Goal: Use online tool/utility: Utilize a website feature to perform a specific function

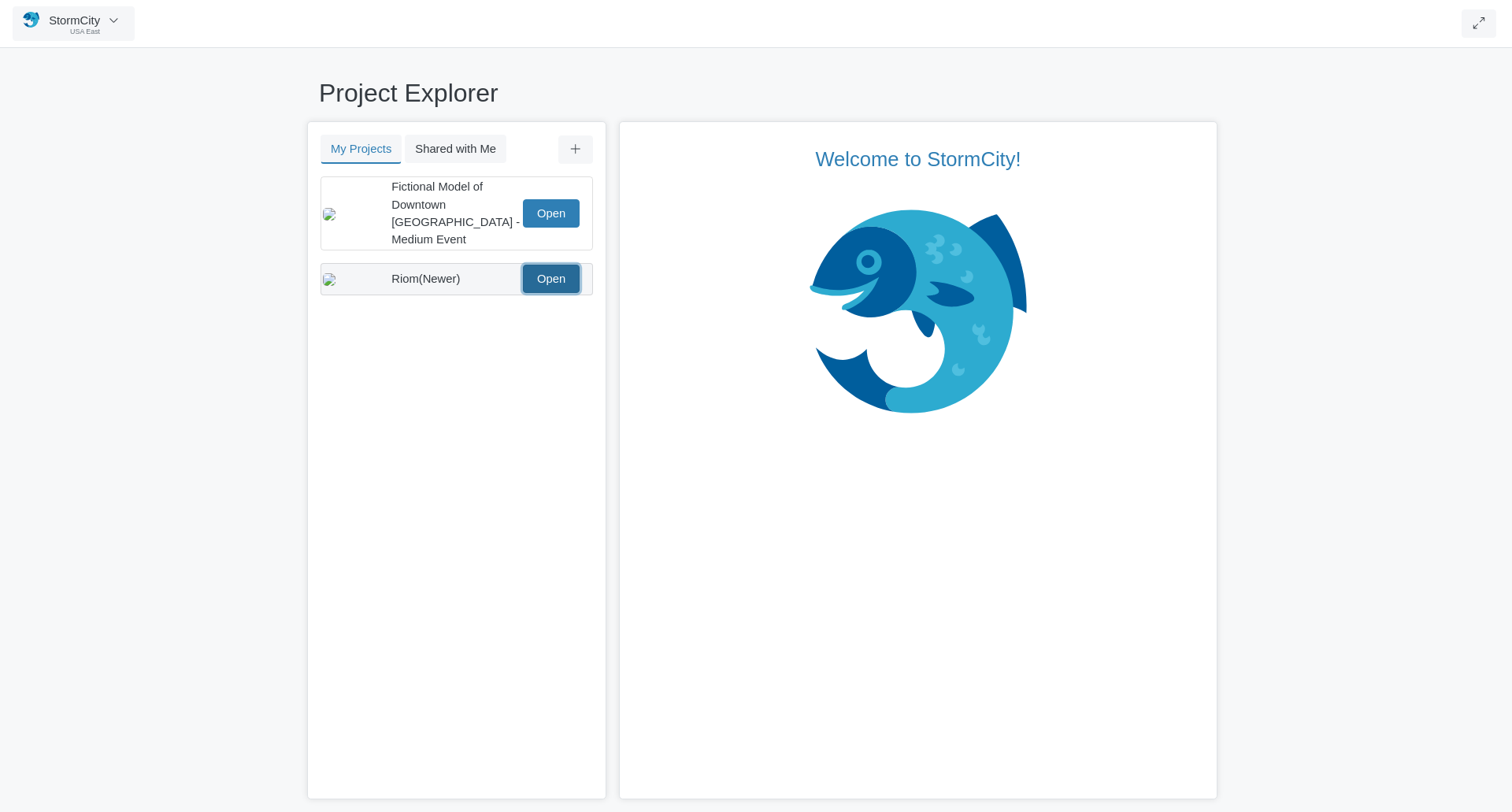
click at [548, 265] on link "Open" at bounding box center [552, 278] width 57 height 28
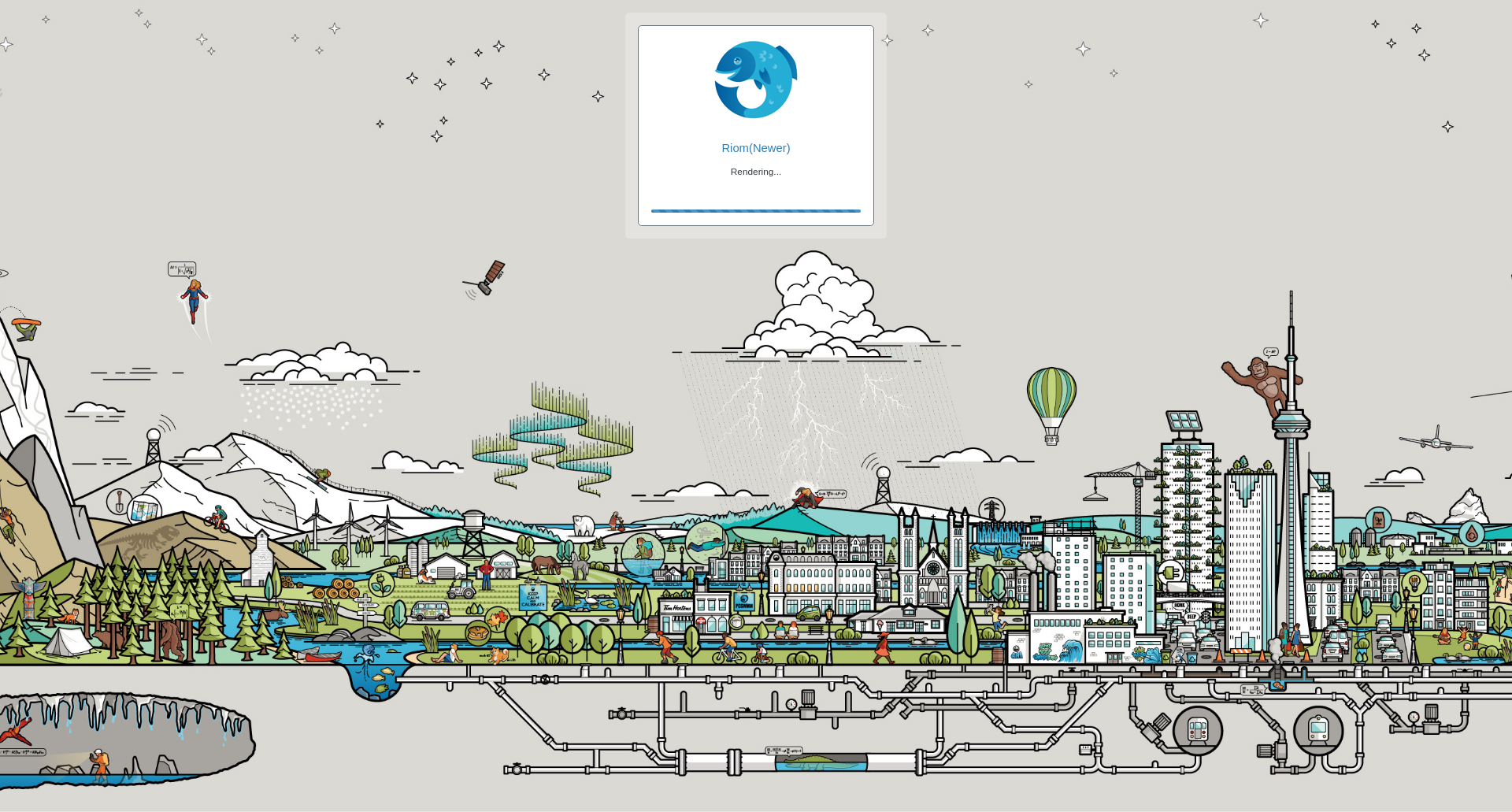
checkbox input "true"
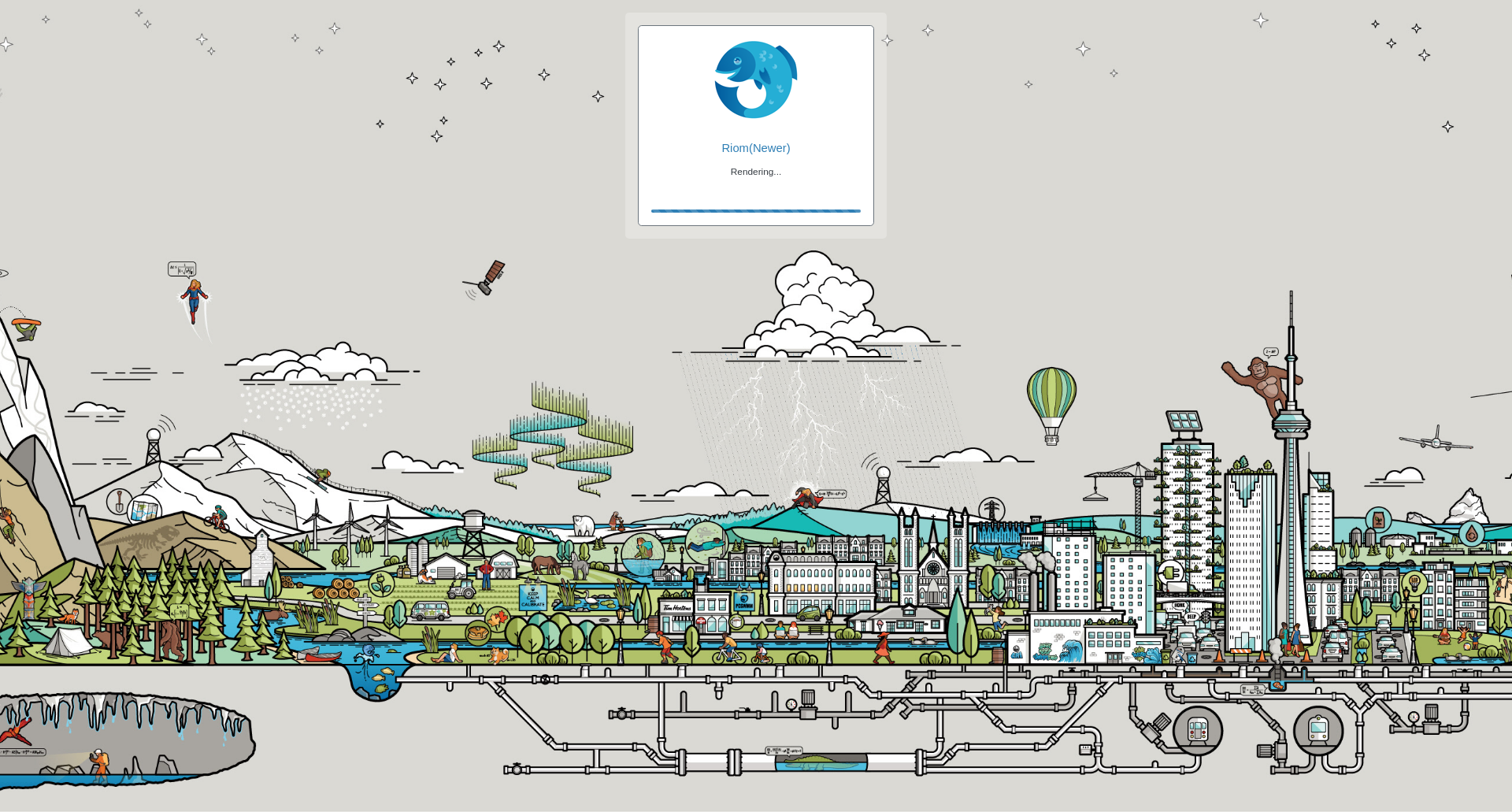
checkbox input "true"
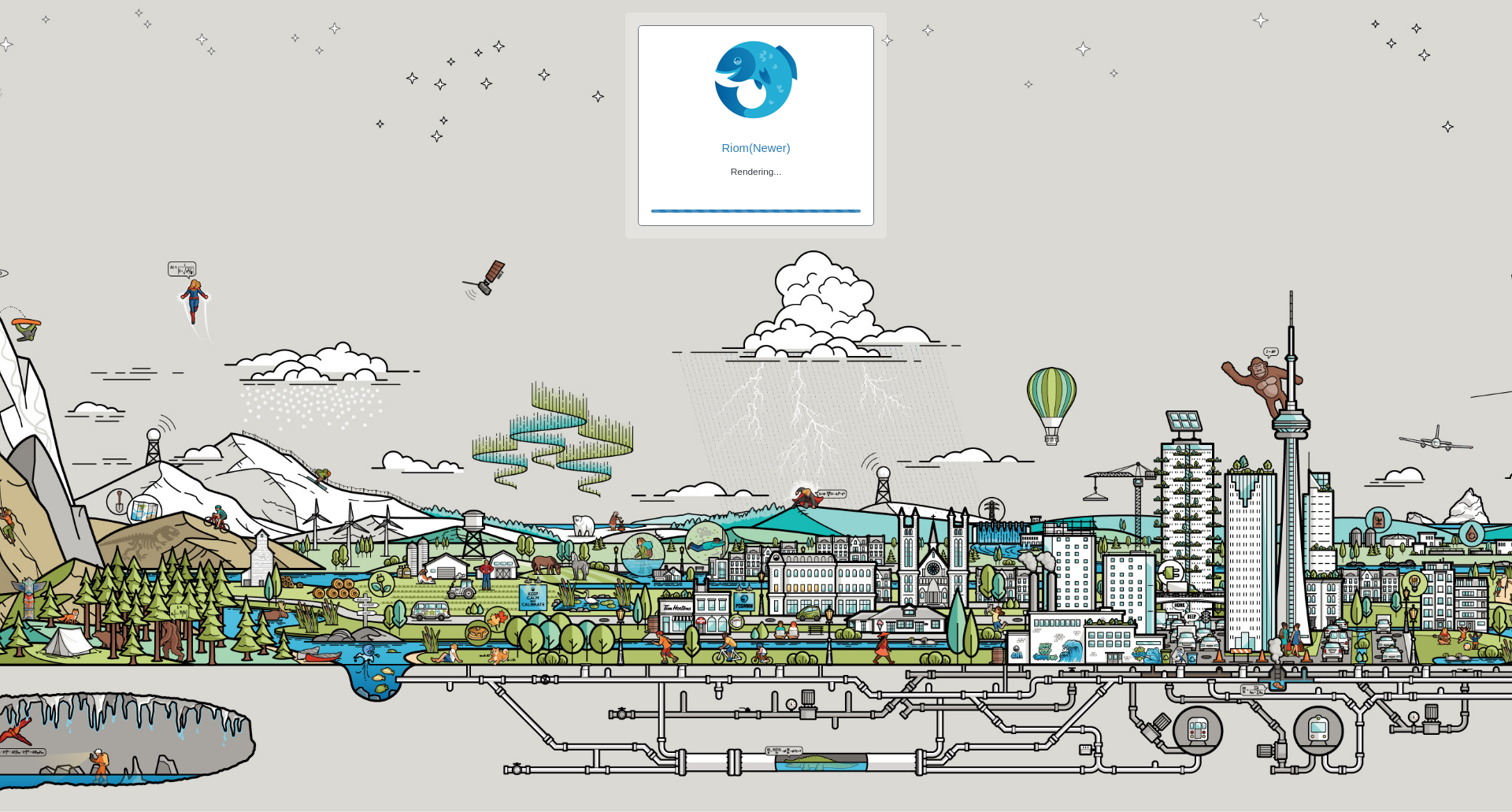
checkbox input "false"
checkbox input "true"
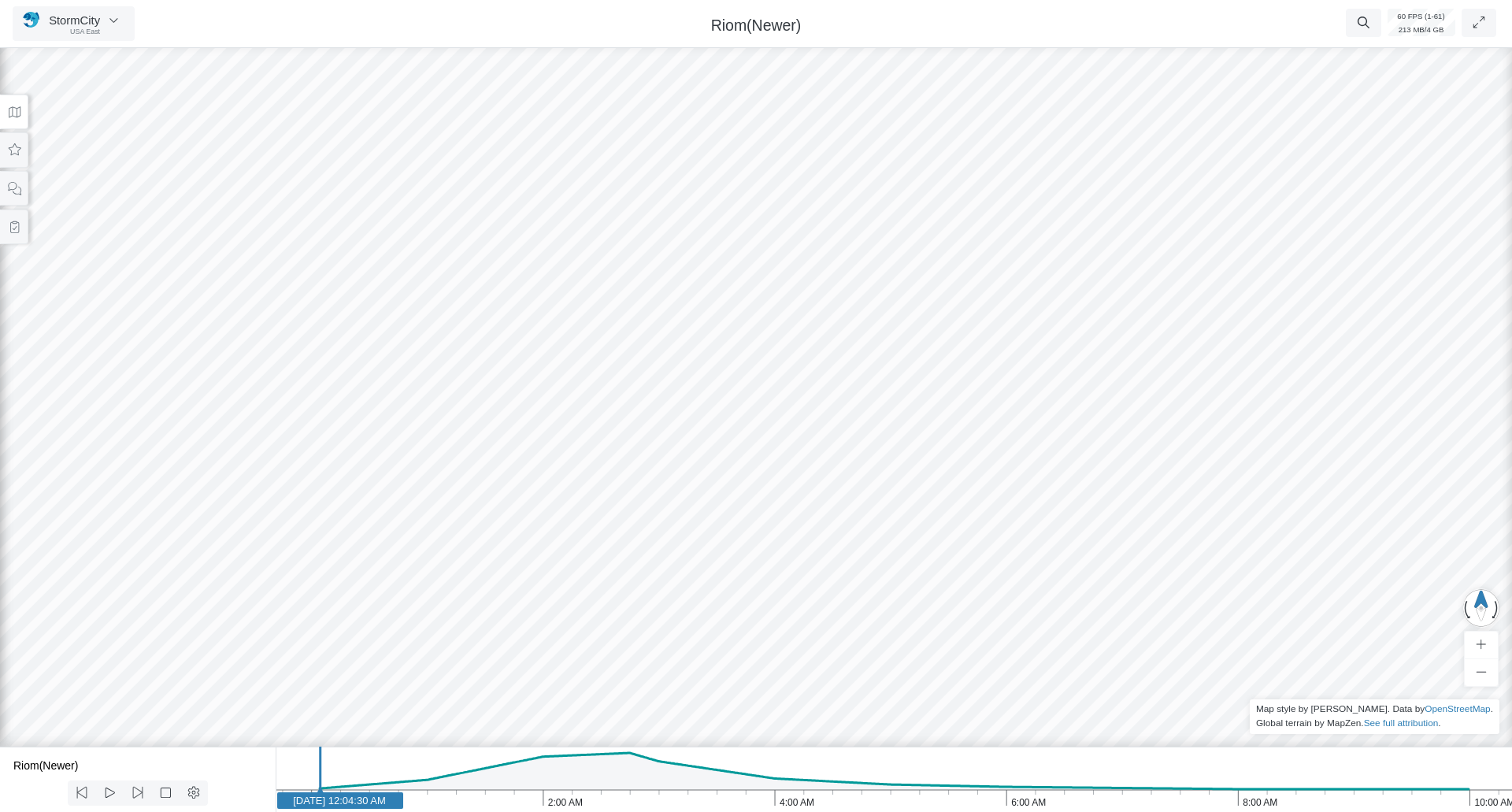
click at [775, 32] on span "Riom(Newer)" at bounding box center [757, 24] width 91 height 17
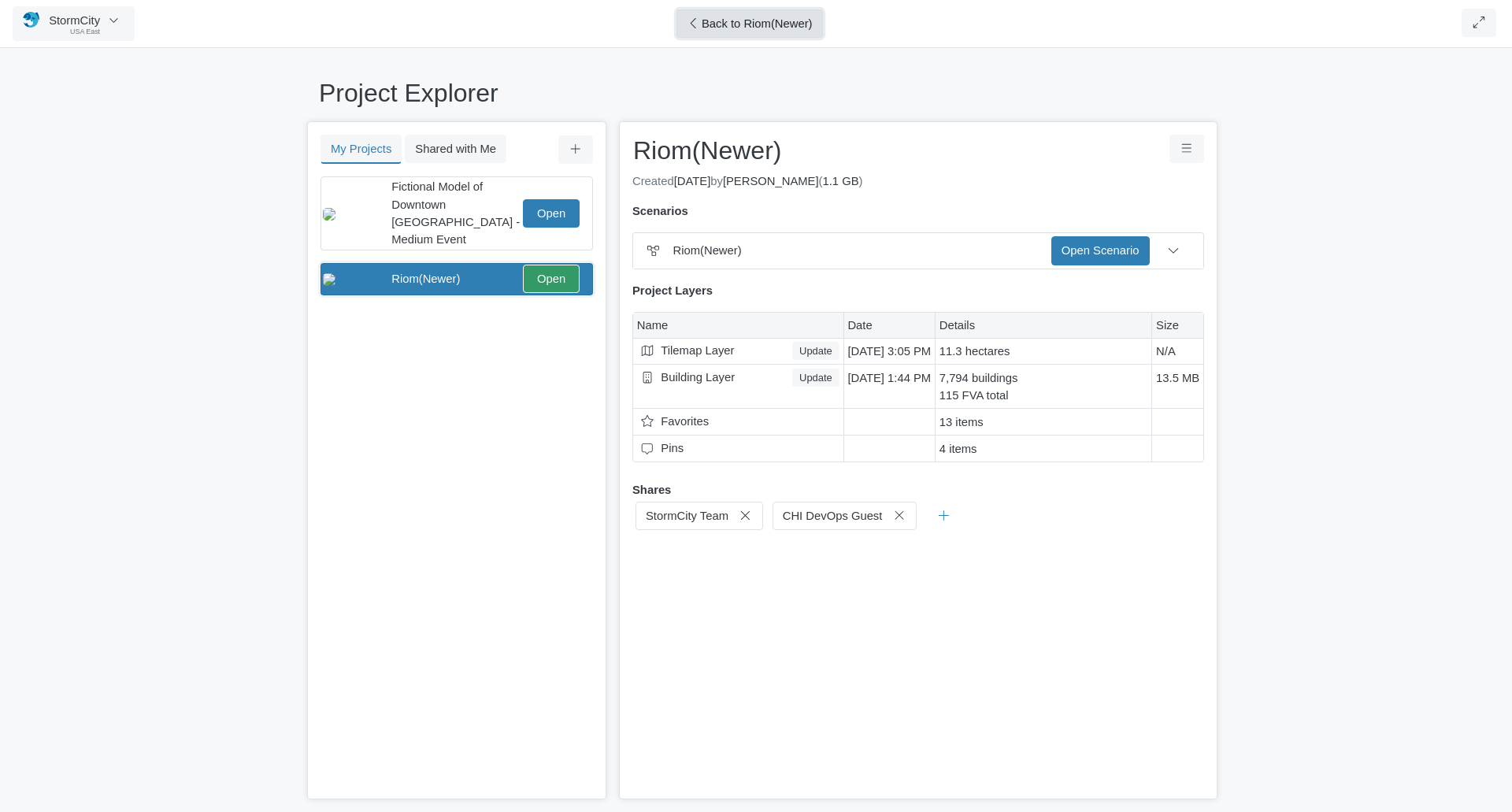
click at [775, 32] on button "Back to Riom(Newer)" at bounding box center [750, 24] width 146 height 28
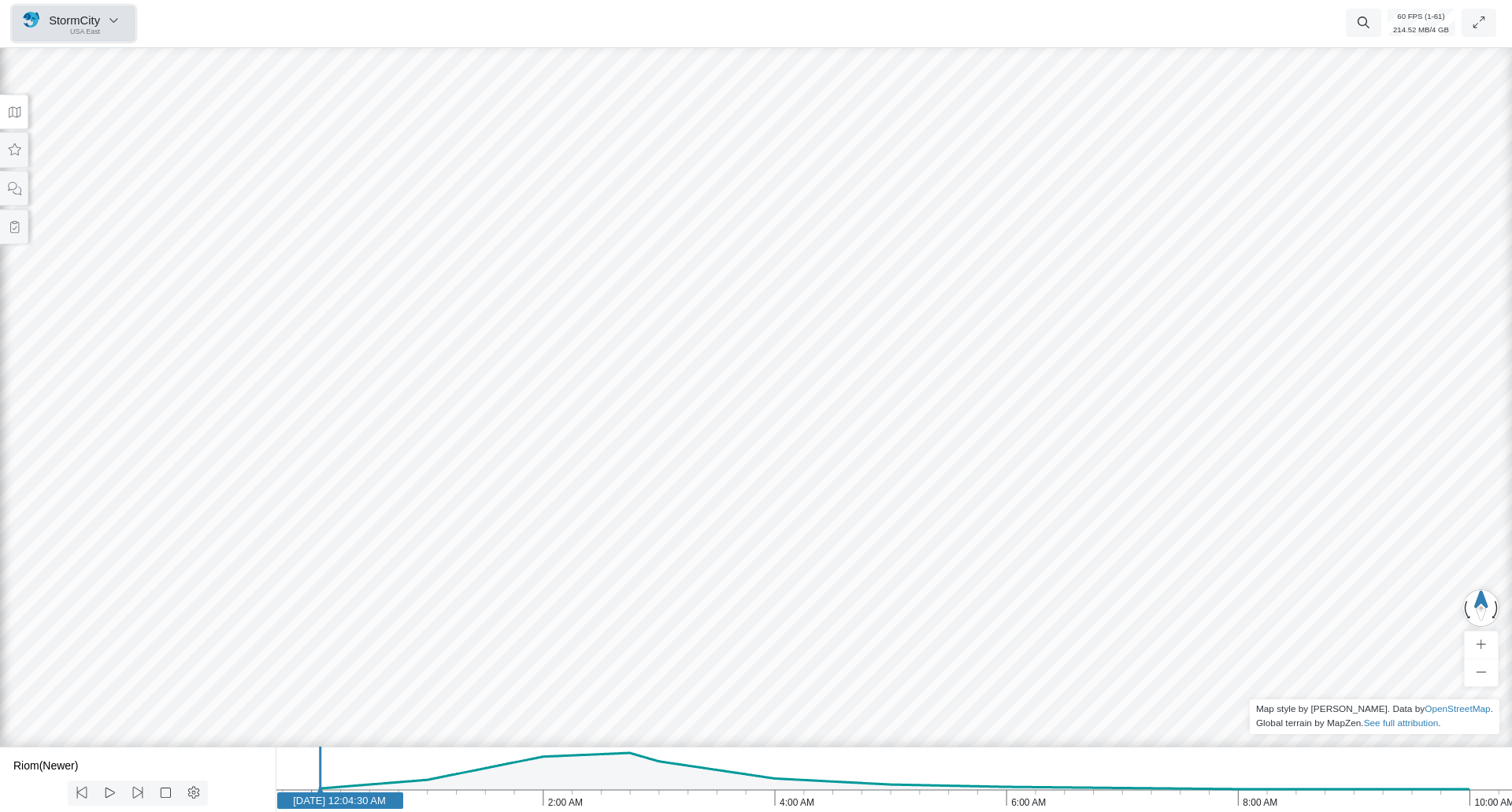
click at [101, 36] on button "StormCity [GEOGRAPHIC_DATA] East" at bounding box center [74, 24] width 122 height 35
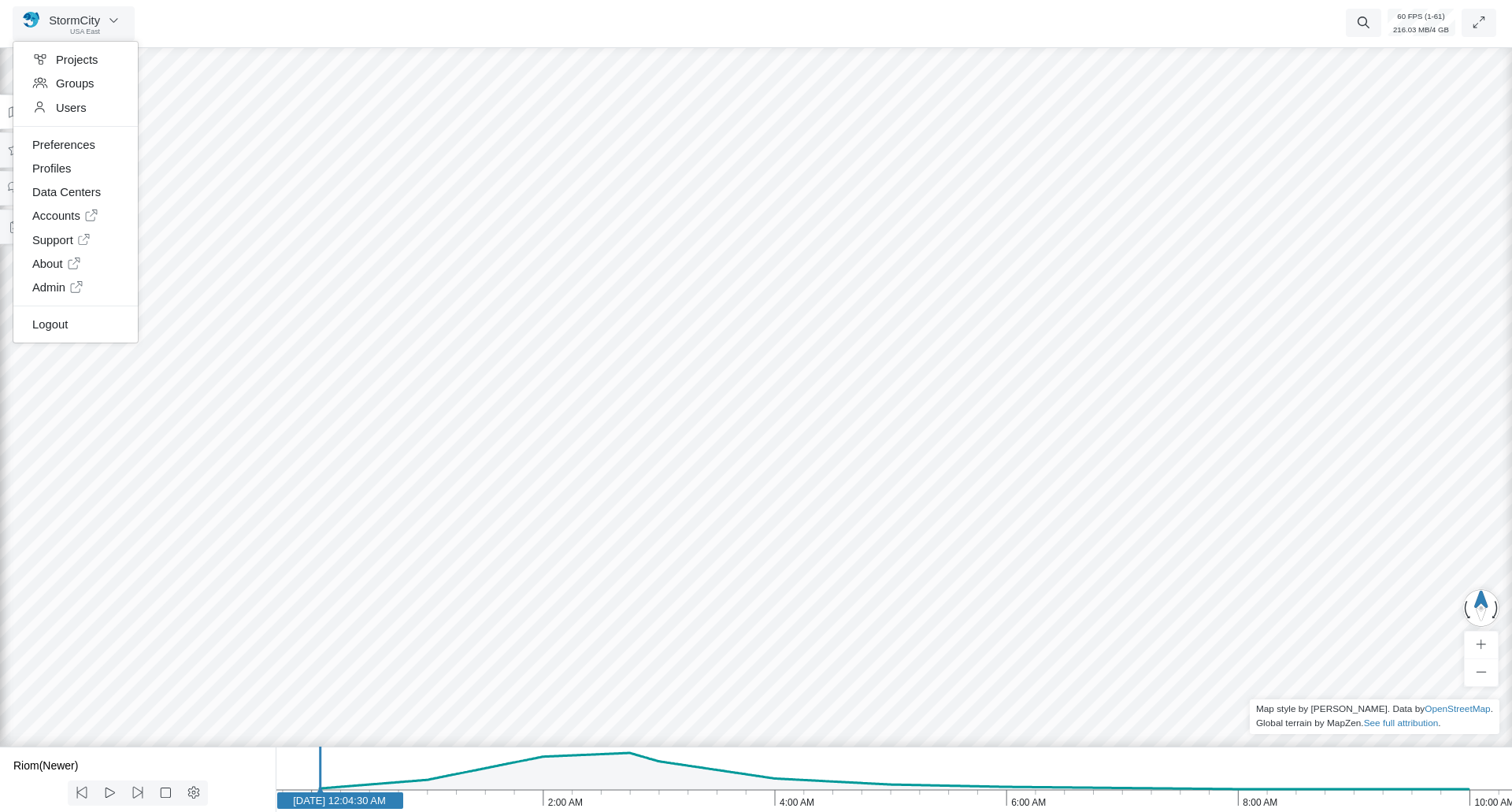
click at [268, 299] on div at bounding box center [756, 427] width 1512 height 772
click at [19, 143] on button at bounding box center [14, 150] width 28 height 36
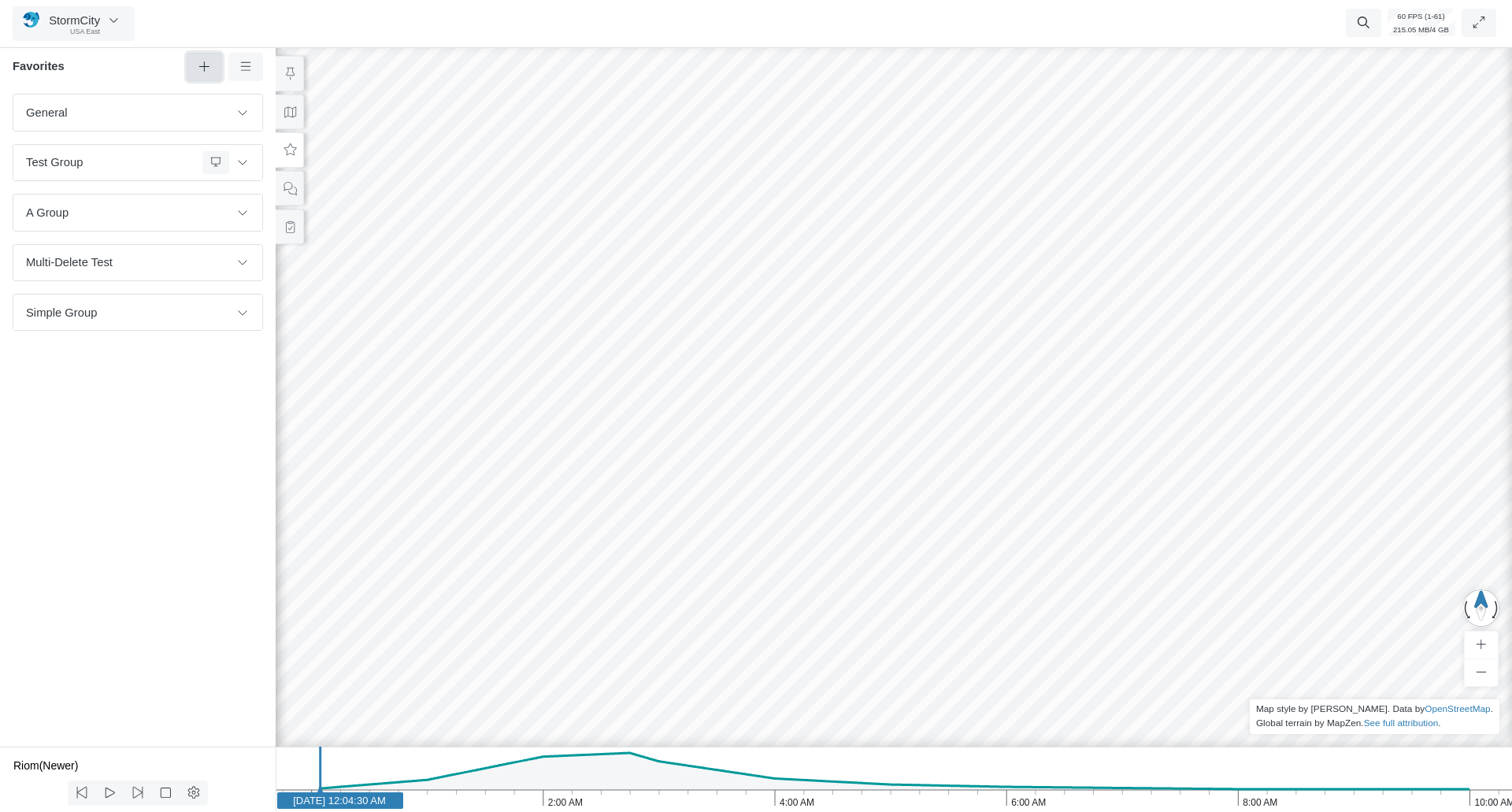
click at [208, 69] on icon at bounding box center [204, 67] width 15 height 12
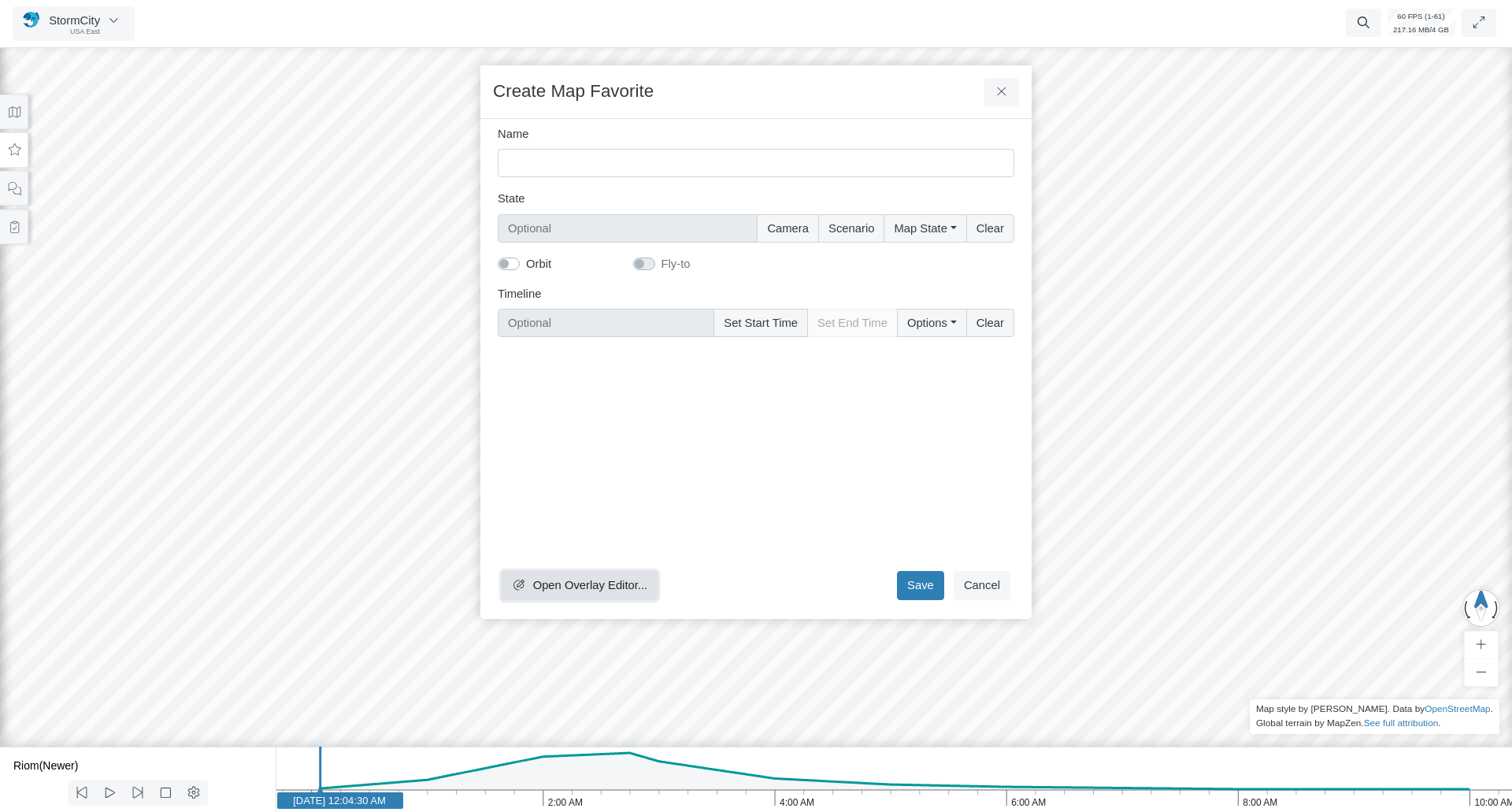
click at [562, 586] on span "Open Overlay Editor..." at bounding box center [591, 586] width 115 height 13
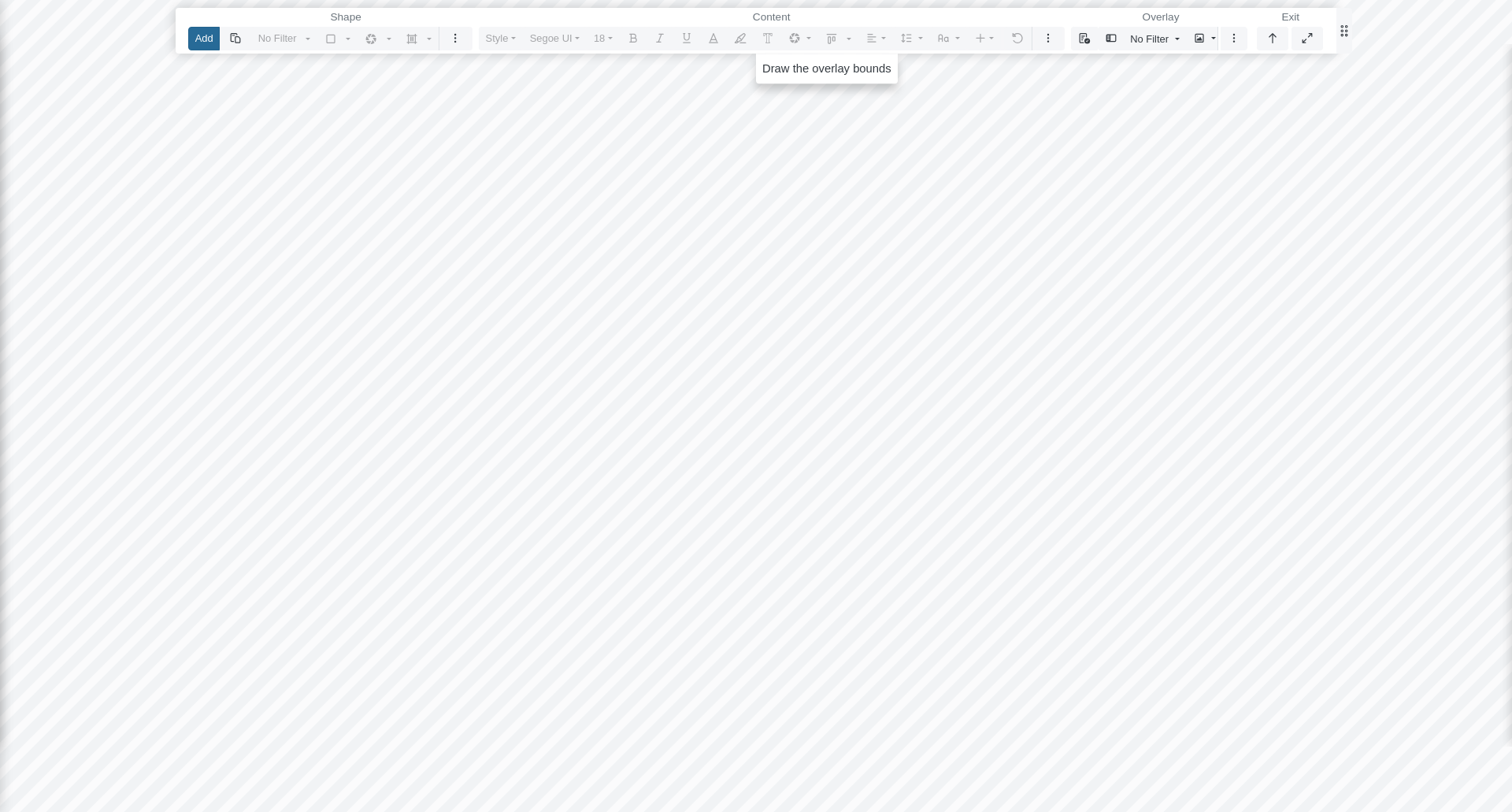
click at [196, 45] on button "Add" at bounding box center [204, 38] width 32 height 23
drag, startPoint x: 345, startPoint y: 153, endPoint x: 767, endPoint y: 569, distance: 592.6
click at [767, 569] on div at bounding box center [755, 406] width 1513 height 812
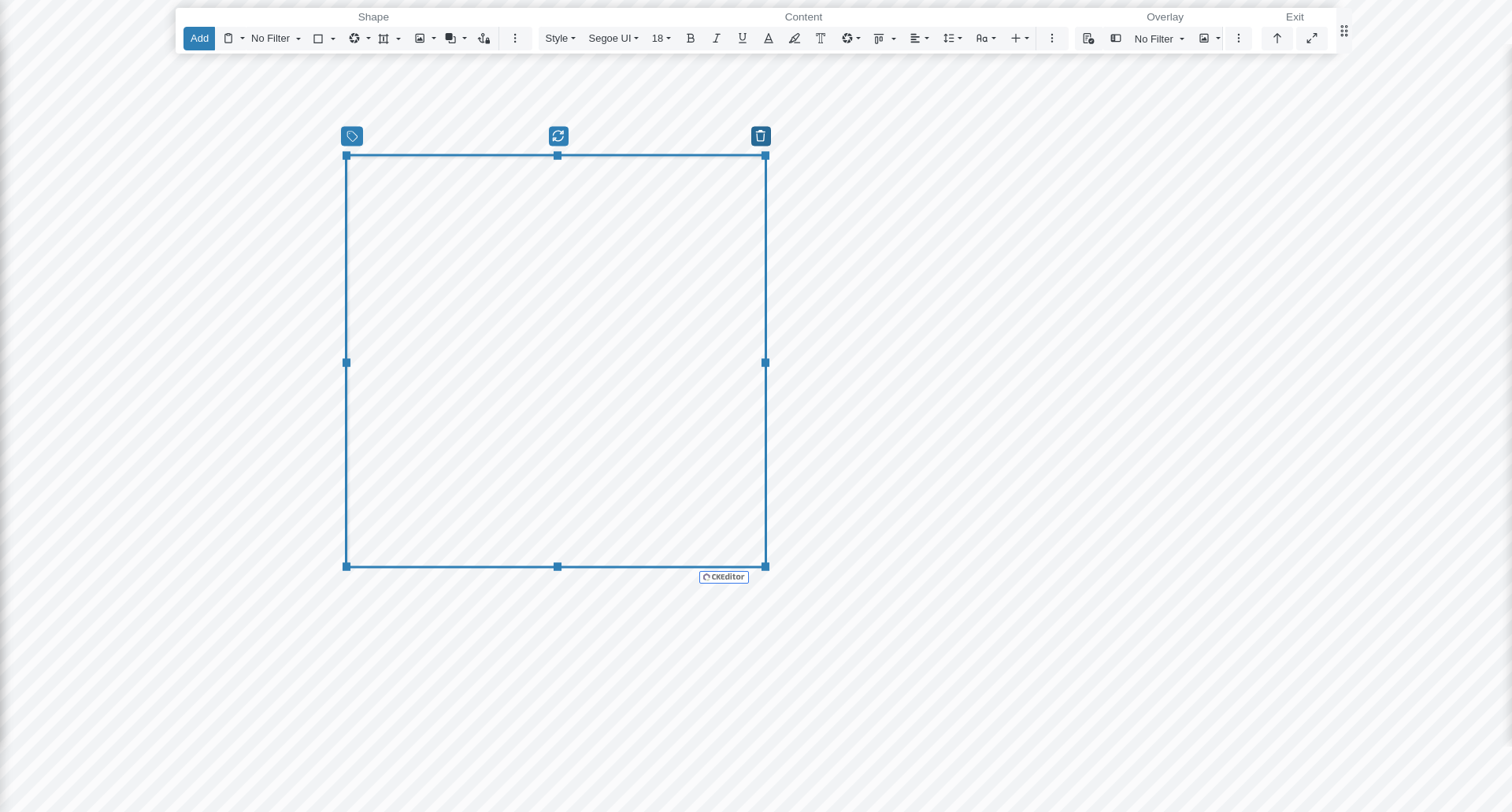
click at [758, 131] on icon "button" at bounding box center [761, 135] width 15 height 12
click at [790, 165] on span "Delete Shape" at bounding box center [797, 161] width 71 height 13
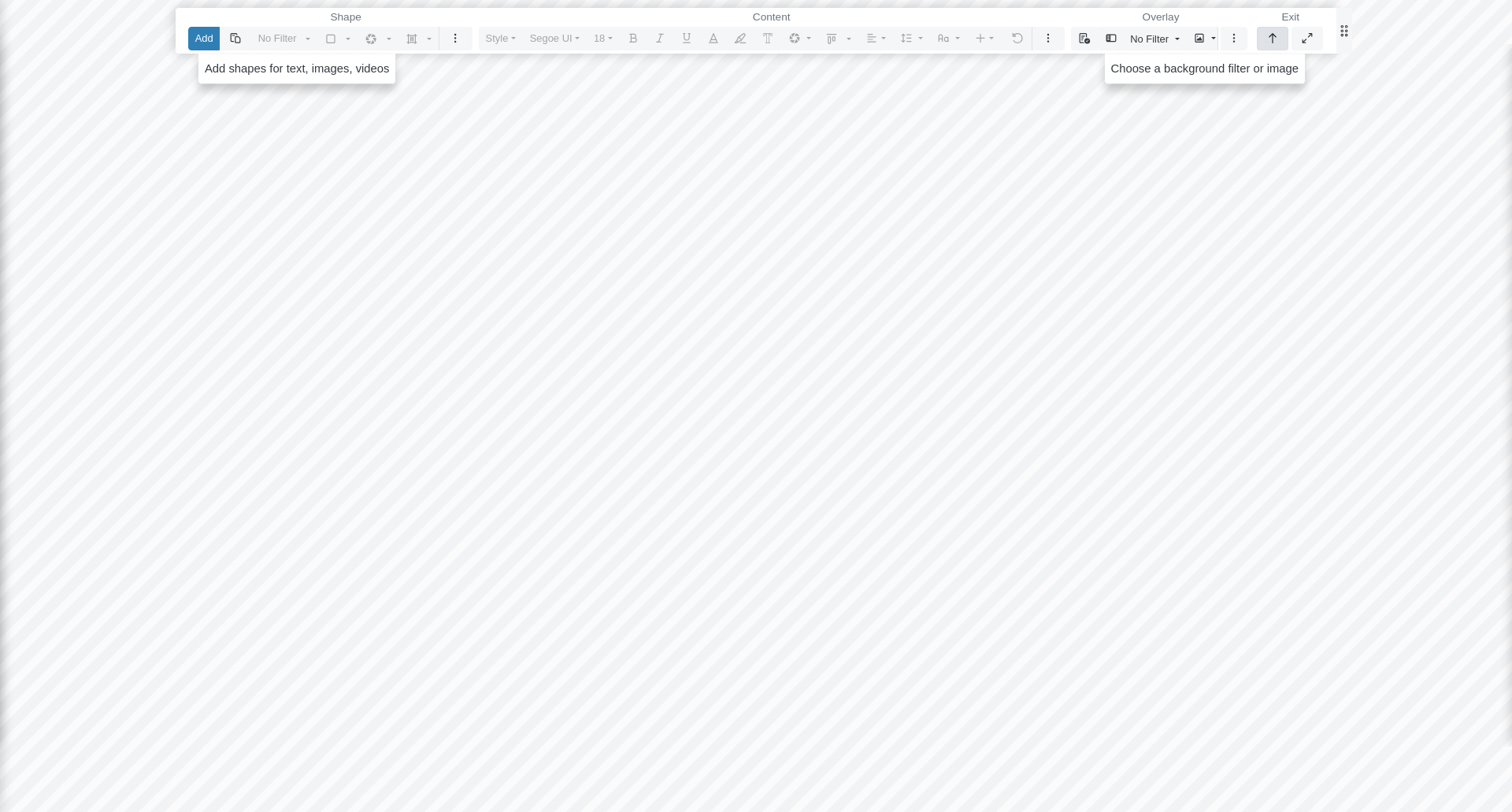
click at [1267, 40] on icon "button" at bounding box center [1273, 38] width 13 height 11
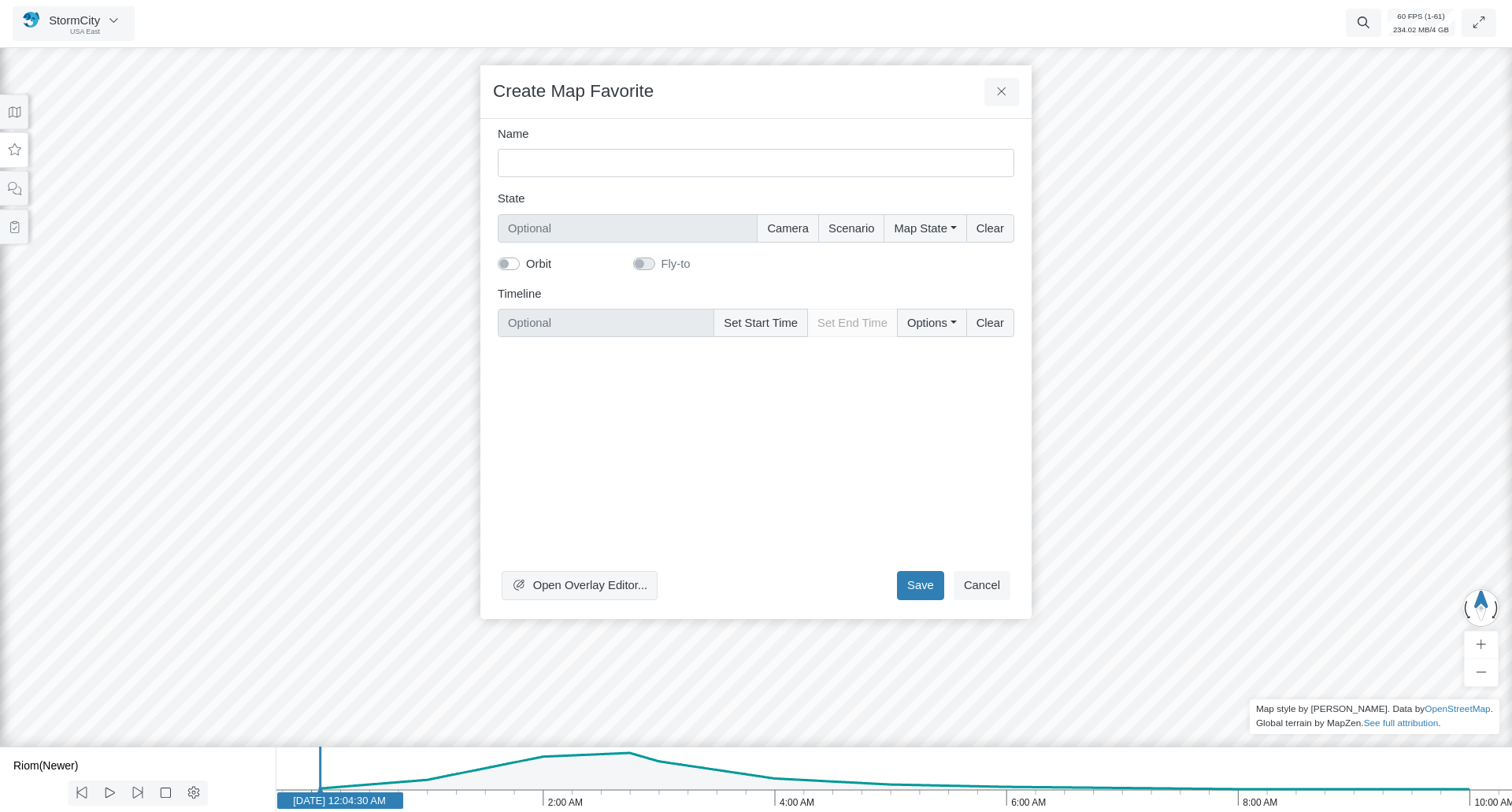
click at [968, 600] on div "Open Overlay Editor... Save Cancel" at bounding box center [756, 478] width 517 height 256
click at [983, 594] on button "Cancel" at bounding box center [982, 585] width 57 height 28
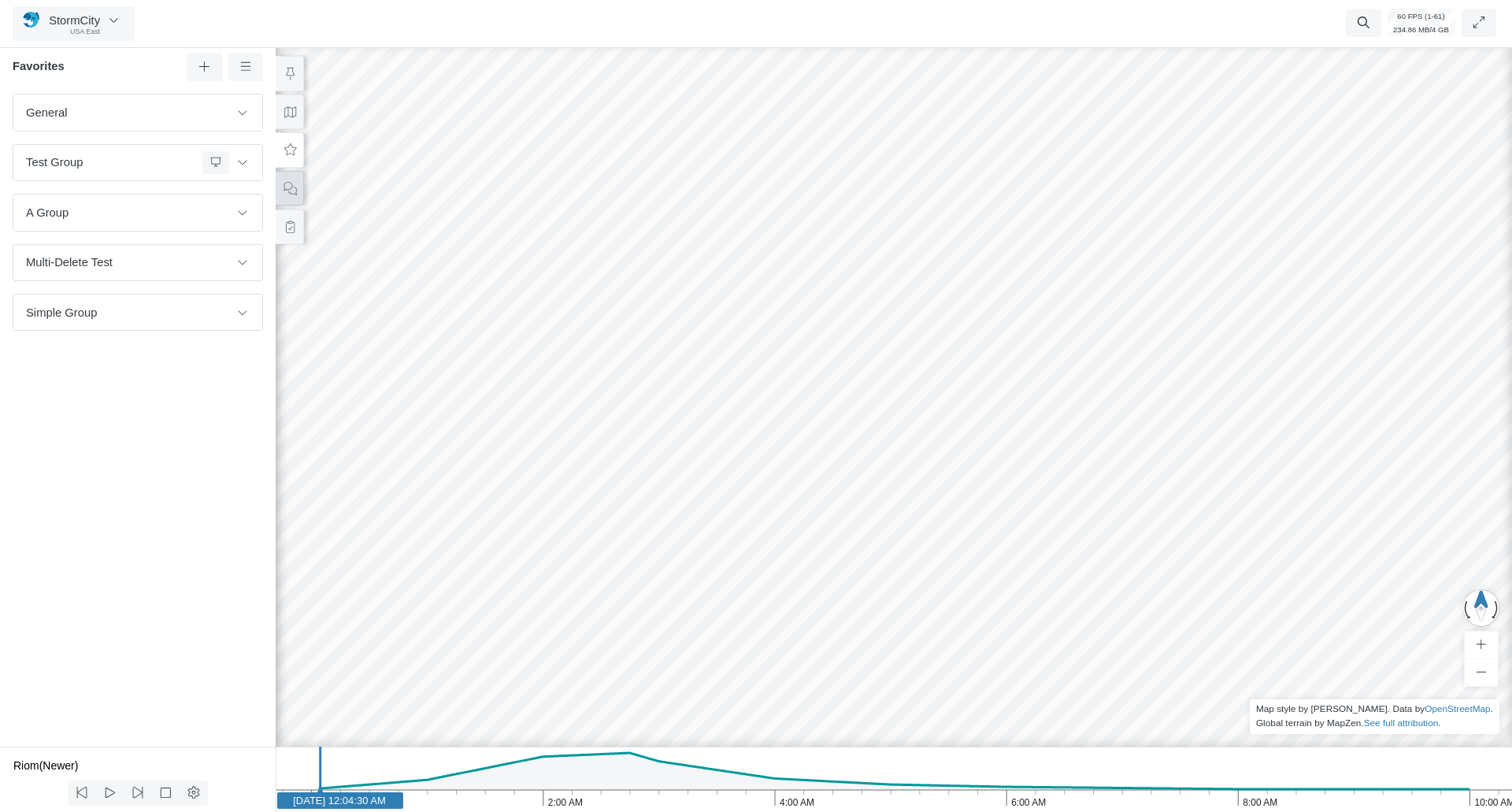
click at [285, 203] on button at bounding box center [290, 189] width 28 height 36
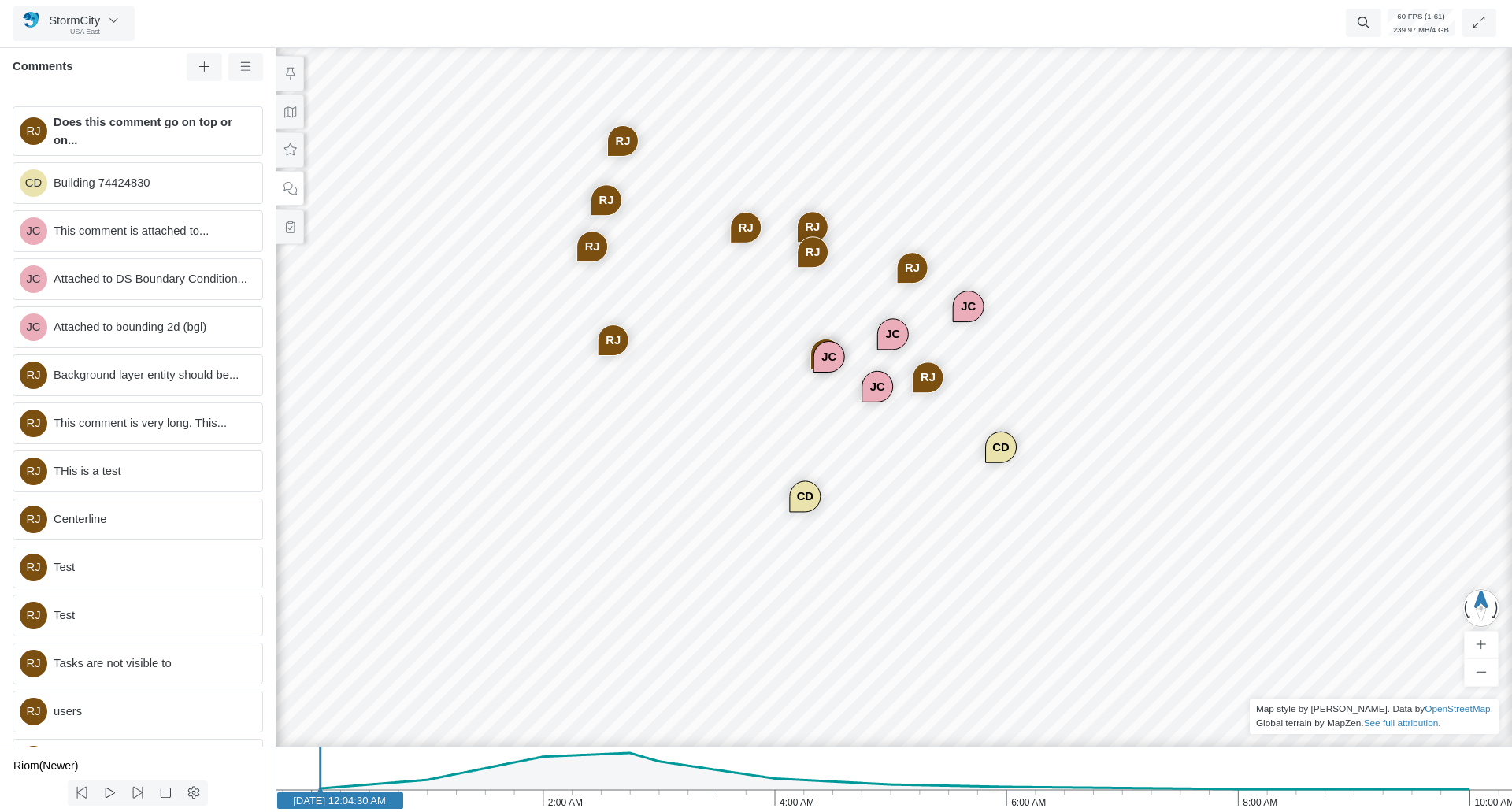
click at [893, 346] on div "JC" at bounding box center [893, 334] width 30 height 30
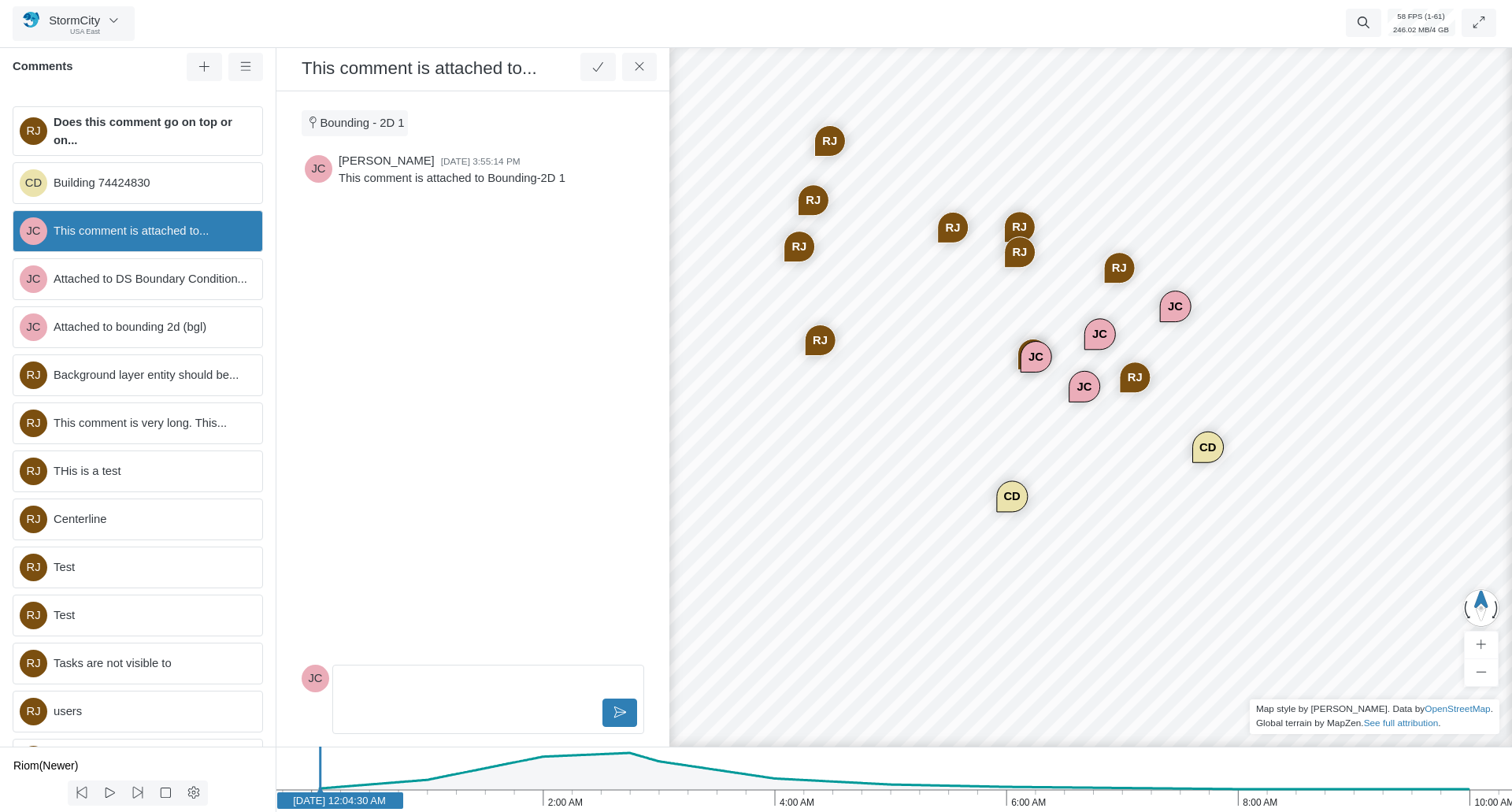
click at [143, 230] on span "This comment is attached to..." at bounding box center [152, 230] width 196 height 17
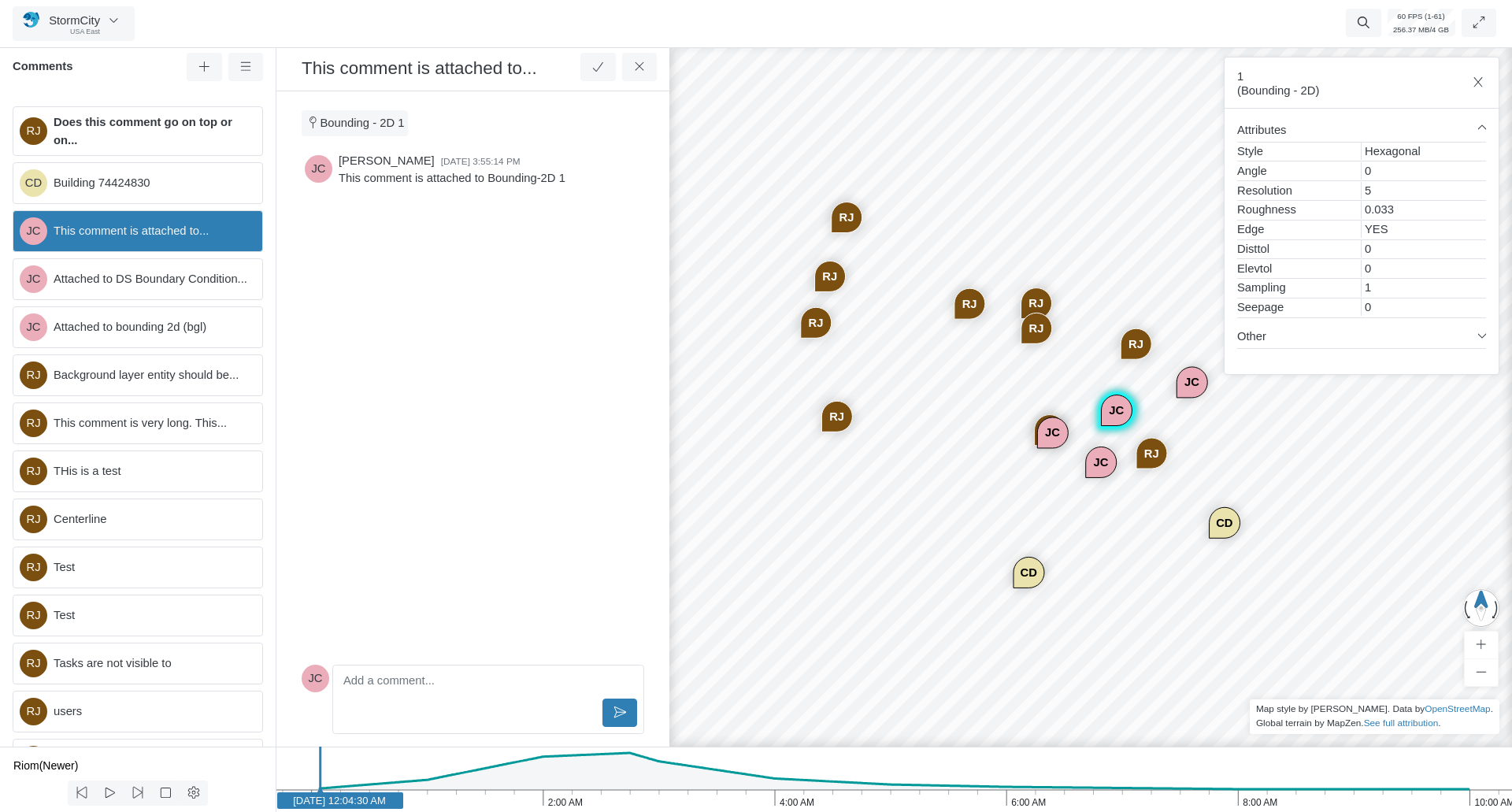
scroll to position [188, 0]
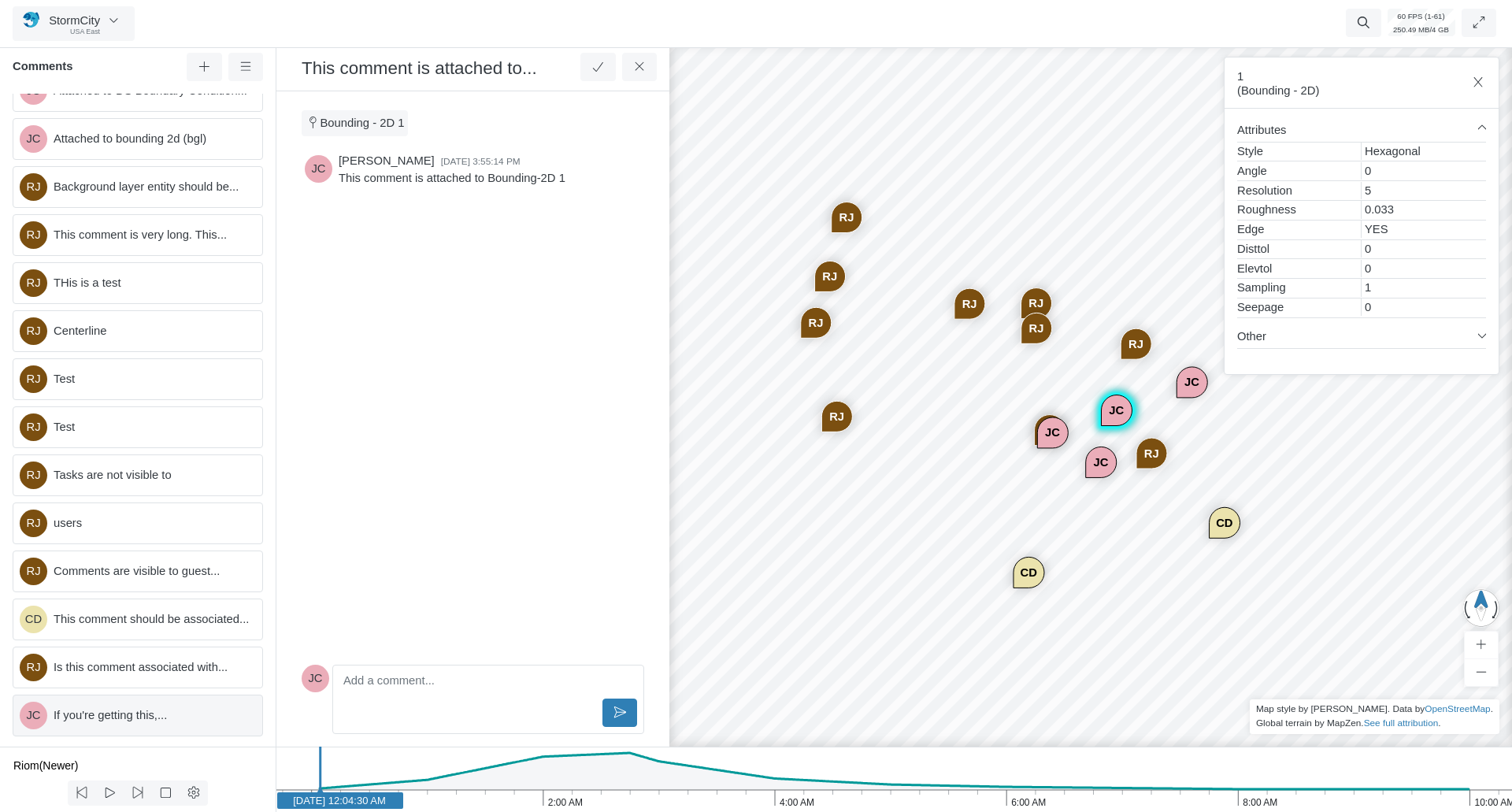
click at [113, 724] on span "If you're getting this,..." at bounding box center [152, 715] width 196 height 17
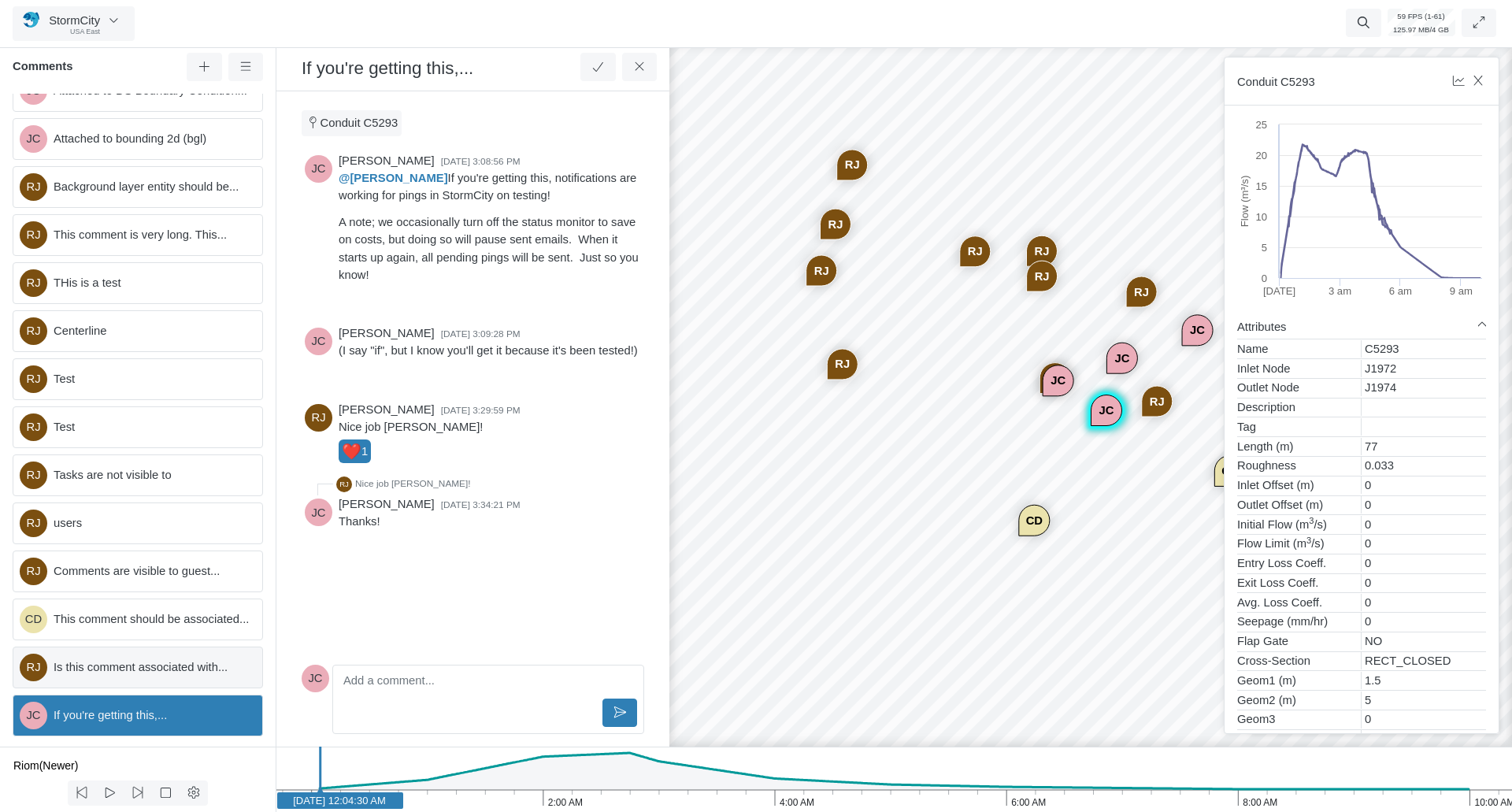
click at [128, 689] on div "RJ Is this comment associated with..." at bounding box center [138, 667] width 251 height 41
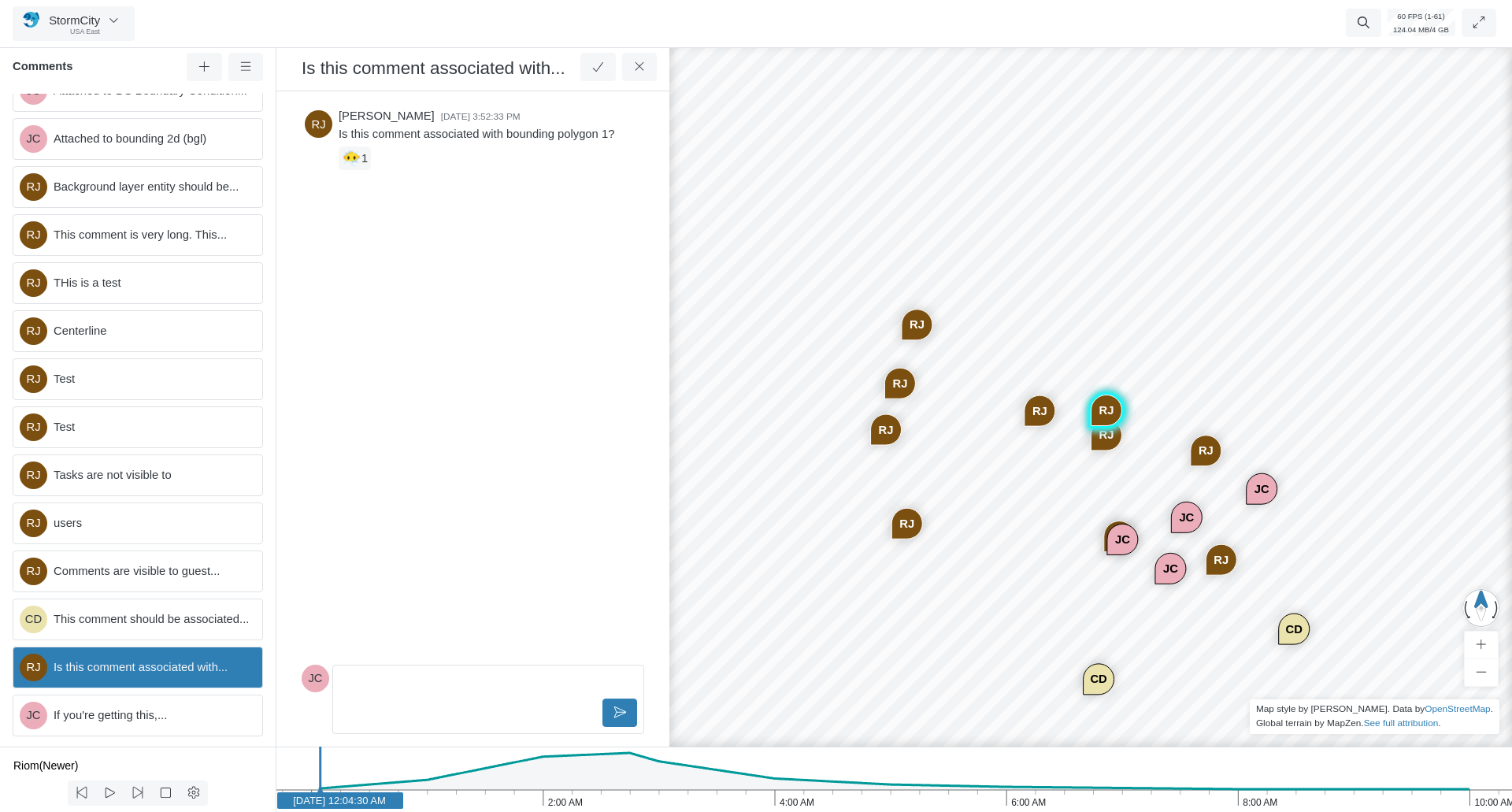
click at [999, 509] on div "RJ CD JC JC JC [GEOGRAPHIC_DATA] [GEOGRAPHIC_DATA] [GEOGRAPHIC_DATA] [GEOGRAPHI…" at bounding box center [1091, 427] width 1512 height 772
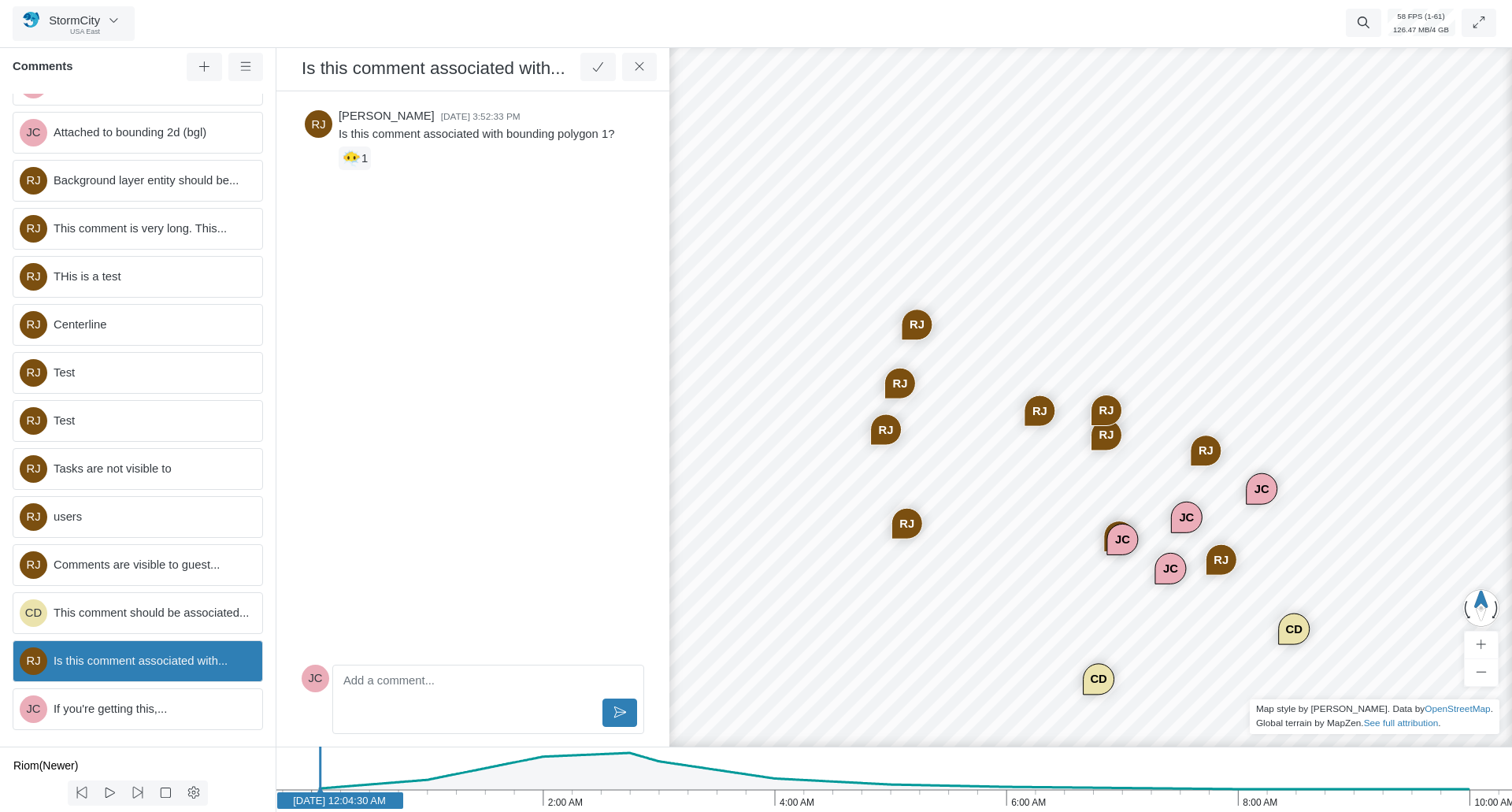
click at [201, 669] on span "Is this comment associated with..." at bounding box center [152, 660] width 196 height 17
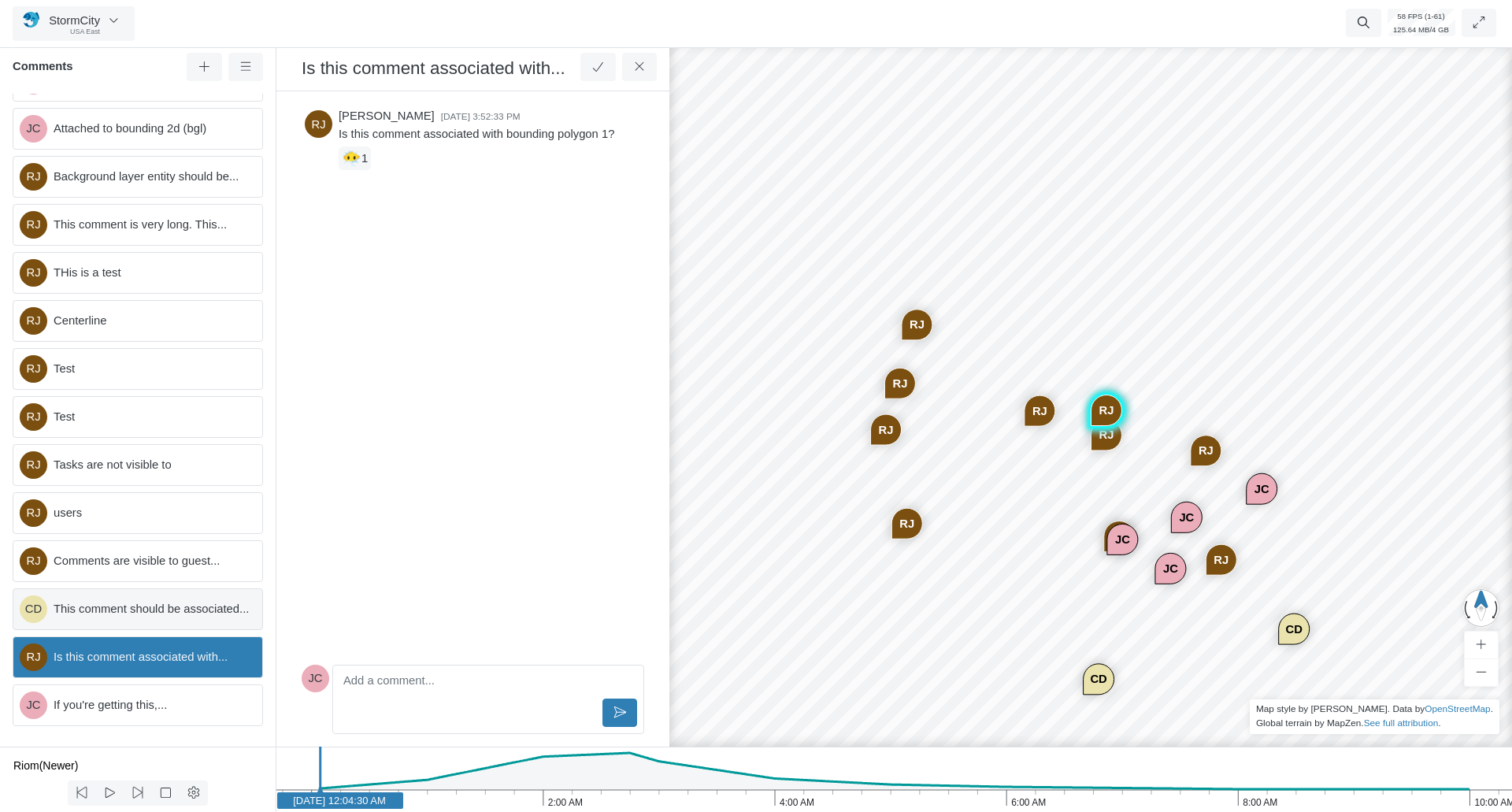
click at [178, 630] on div "CD This comment should be associated..." at bounding box center [138, 608] width 251 height 41
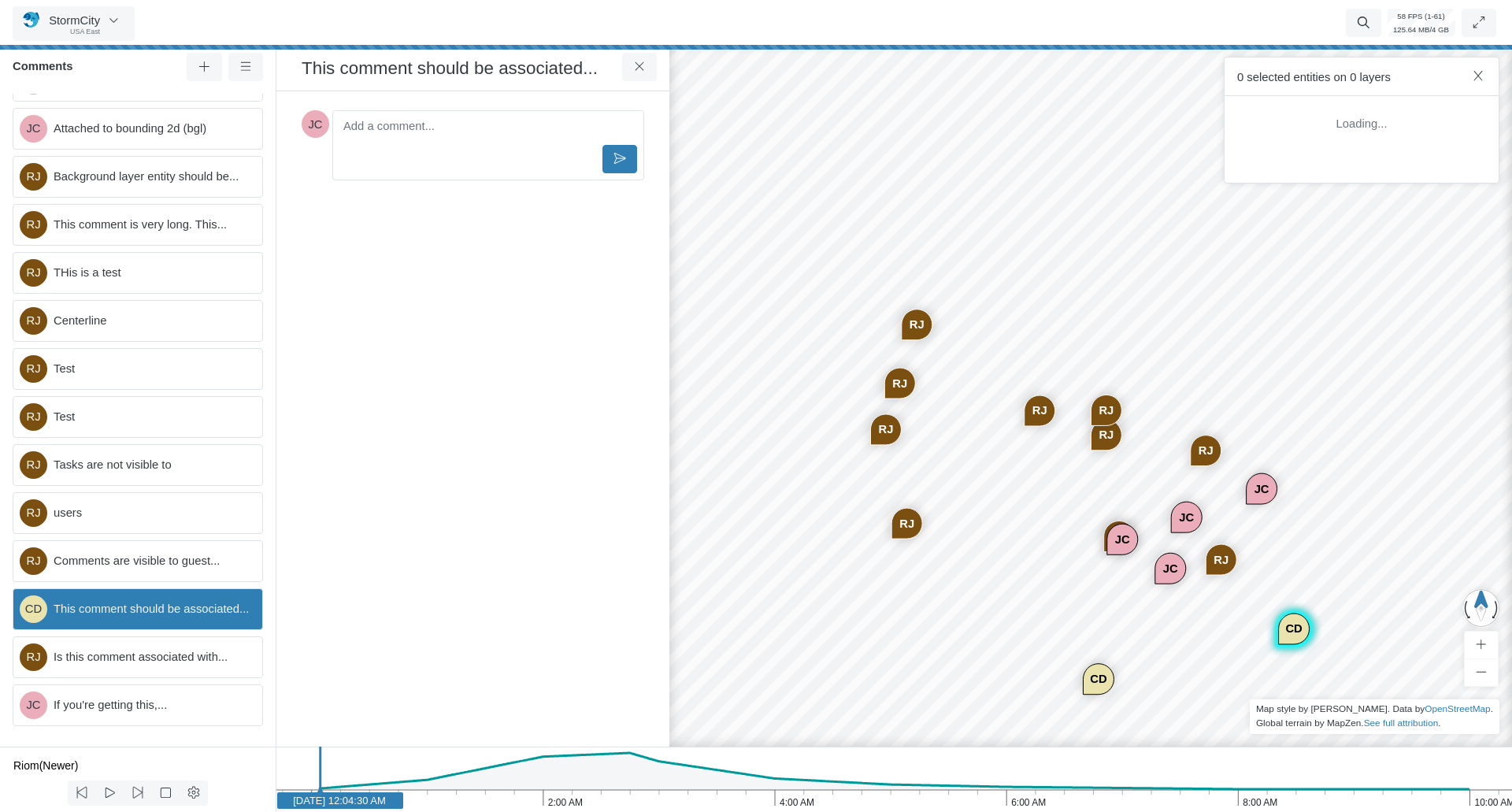
scroll to position [203, 0]
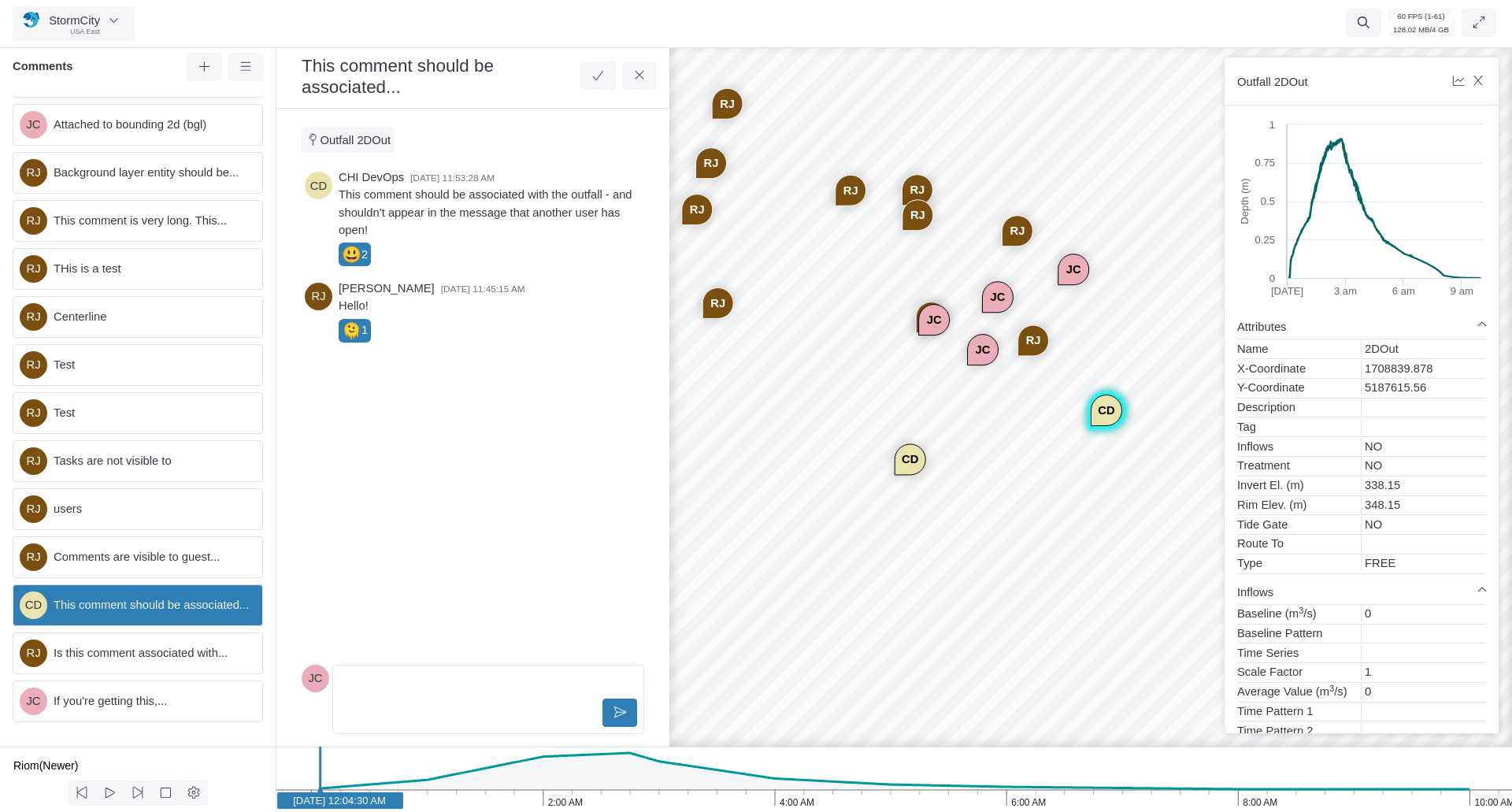
click at [865, 612] on div "RJ CD JC JC JC [GEOGRAPHIC_DATA] [GEOGRAPHIC_DATA] [GEOGRAPHIC_DATA] [GEOGRAPHI…" at bounding box center [1091, 427] width 1512 height 772
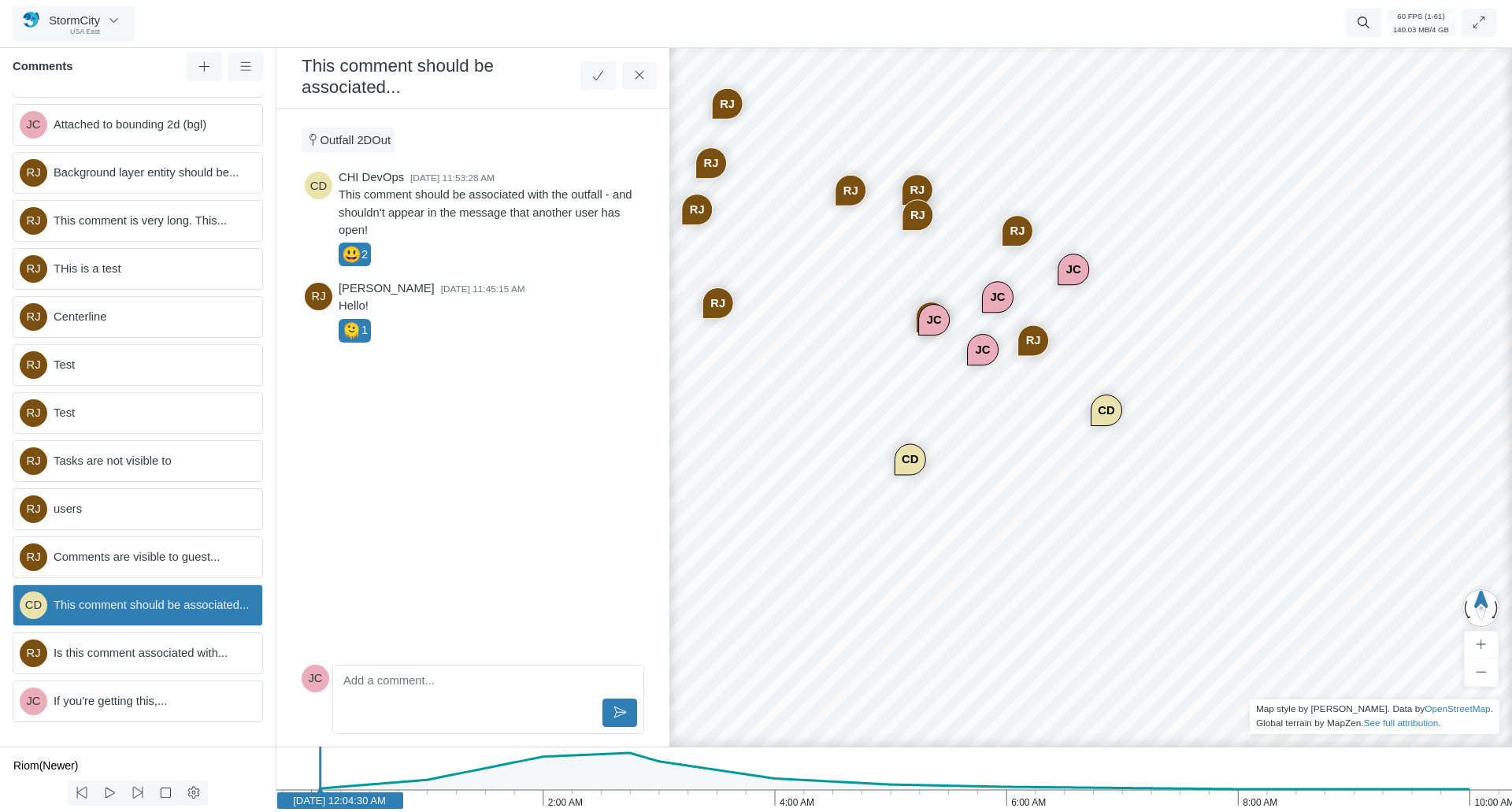
click at [214, 609] on span "This comment should be associated..." at bounding box center [152, 604] width 196 height 17
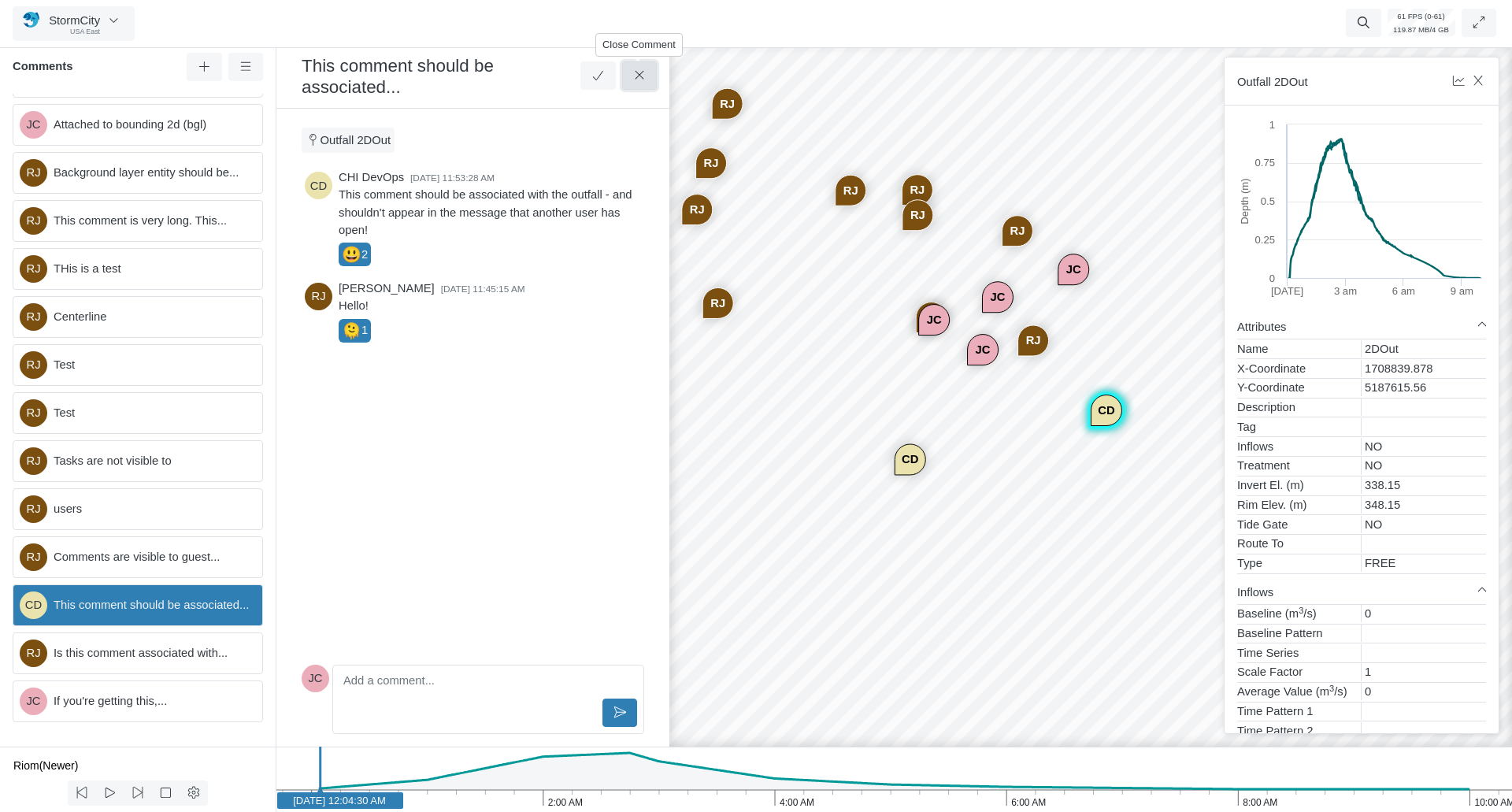
click at [639, 85] on button at bounding box center [640, 75] width 36 height 28
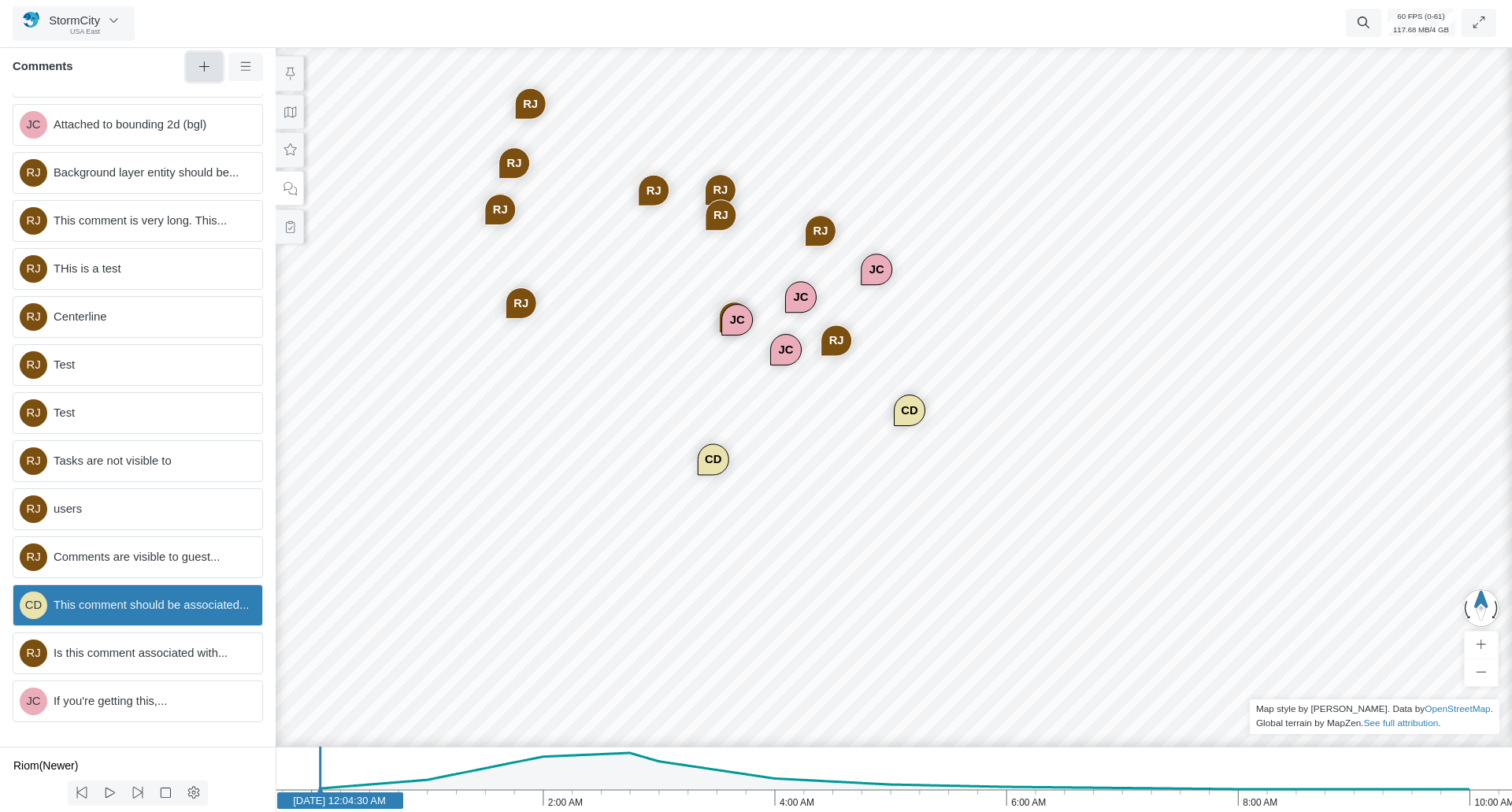
click at [217, 76] on button at bounding box center [204, 67] width 36 height 28
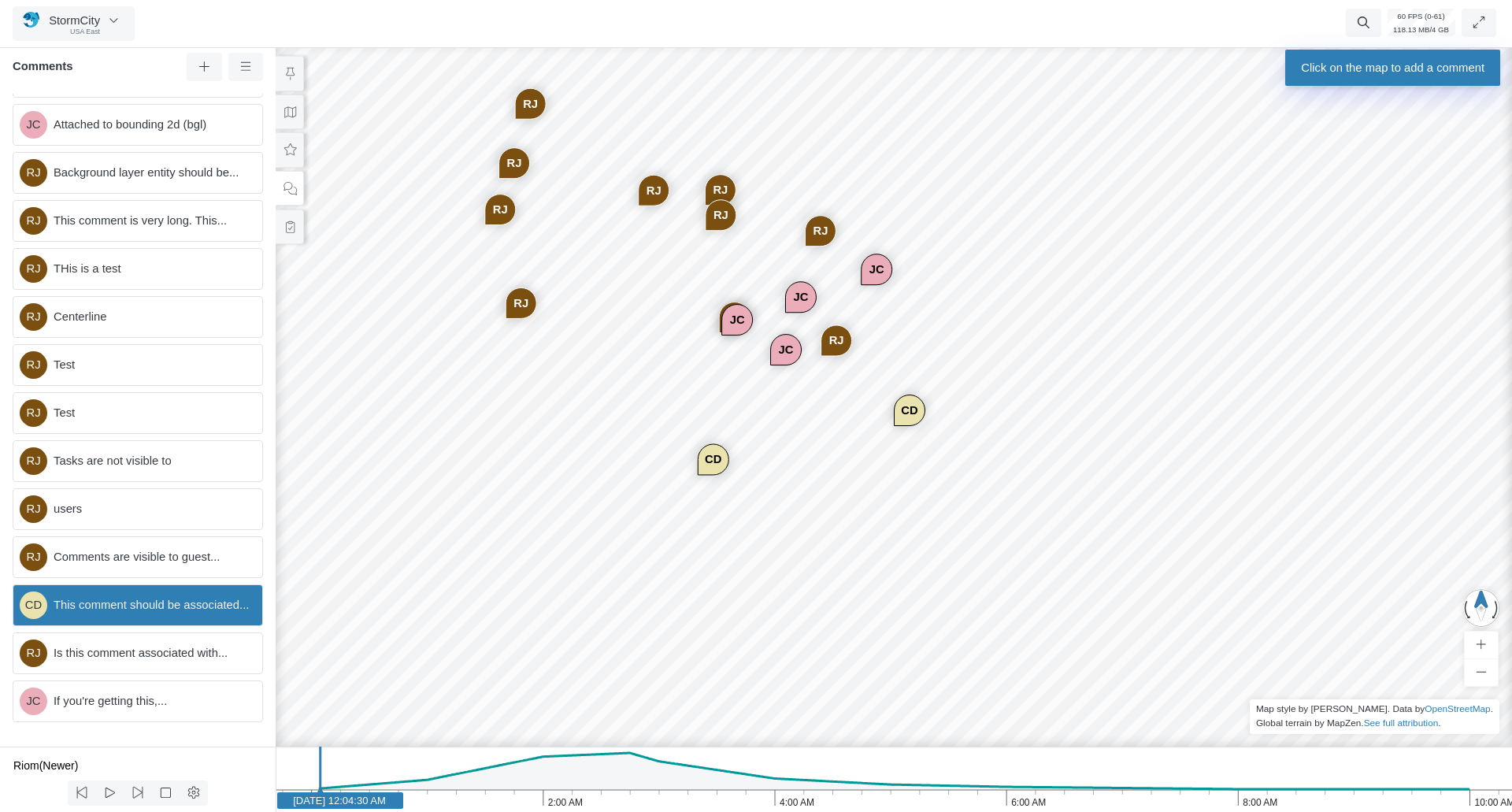
click at [692, 406] on div "RJ CD JC JC JC [GEOGRAPHIC_DATA] [GEOGRAPHIC_DATA] [GEOGRAPHIC_DATA] [GEOGRAPHI…" at bounding box center [894, 427] width 1512 height 772
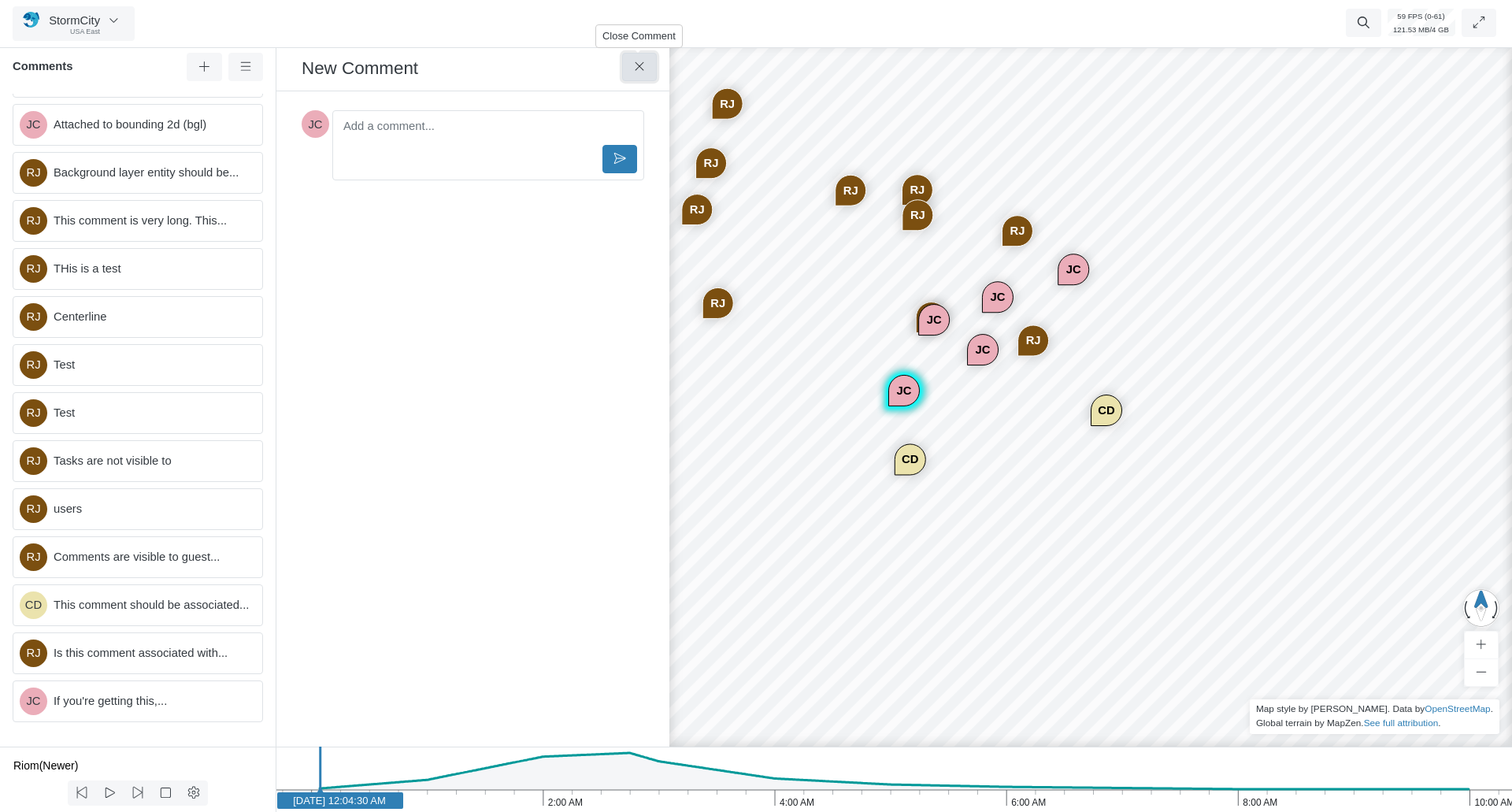
click at [646, 61] on button at bounding box center [640, 67] width 36 height 28
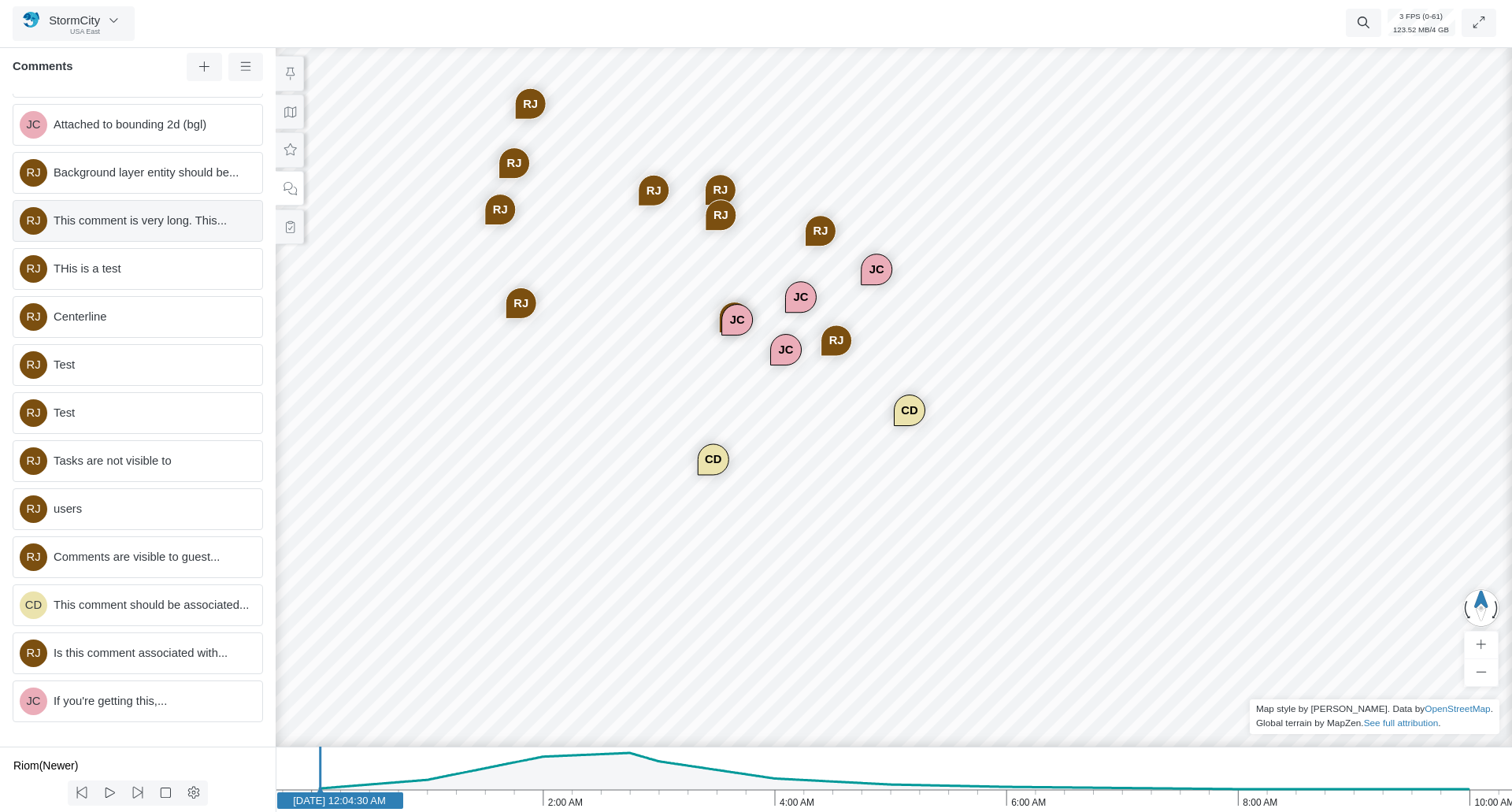
click at [174, 227] on span "This comment is very long. This..." at bounding box center [152, 220] width 196 height 17
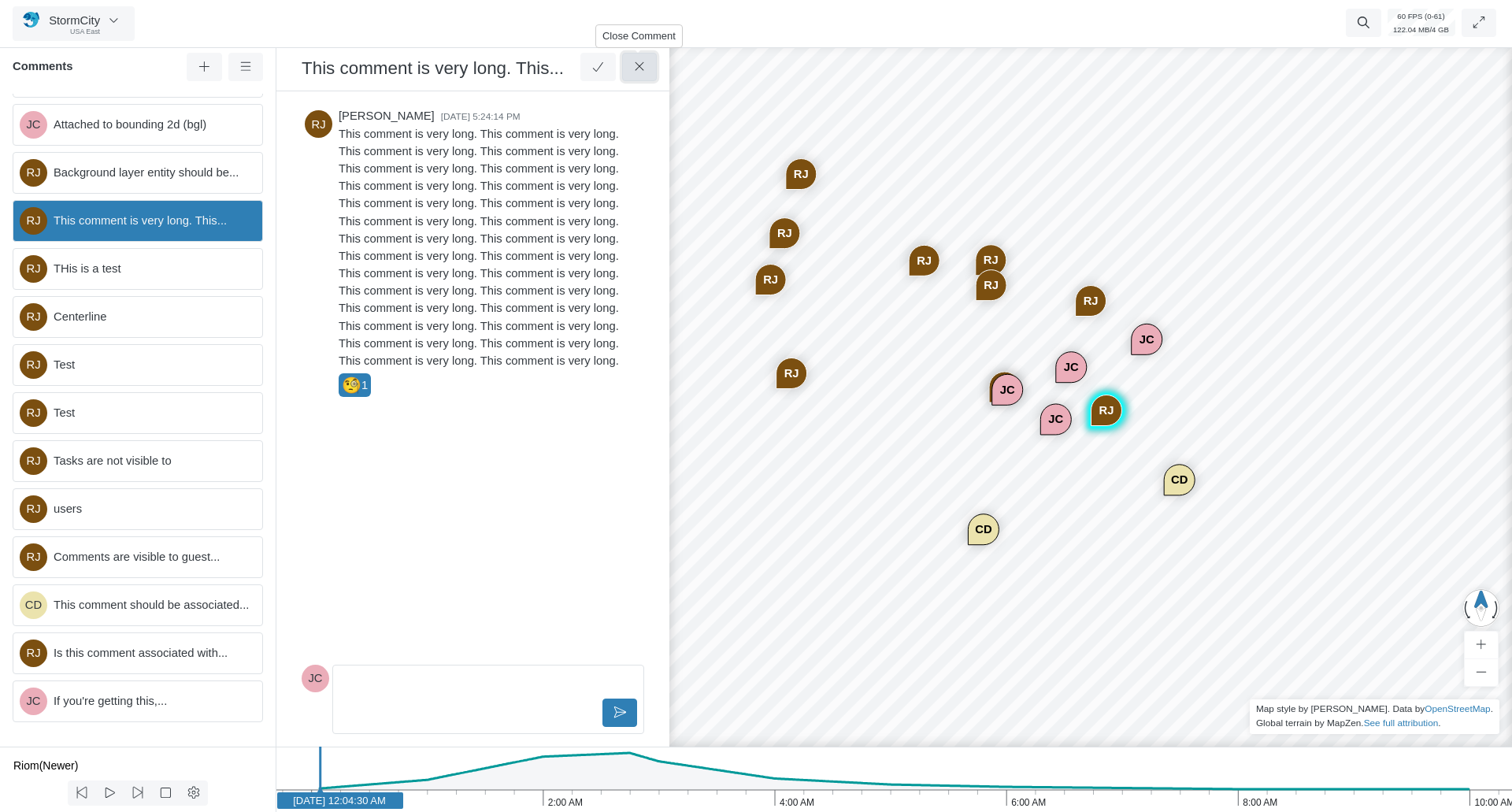
click at [631, 62] on button at bounding box center [640, 67] width 36 height 28
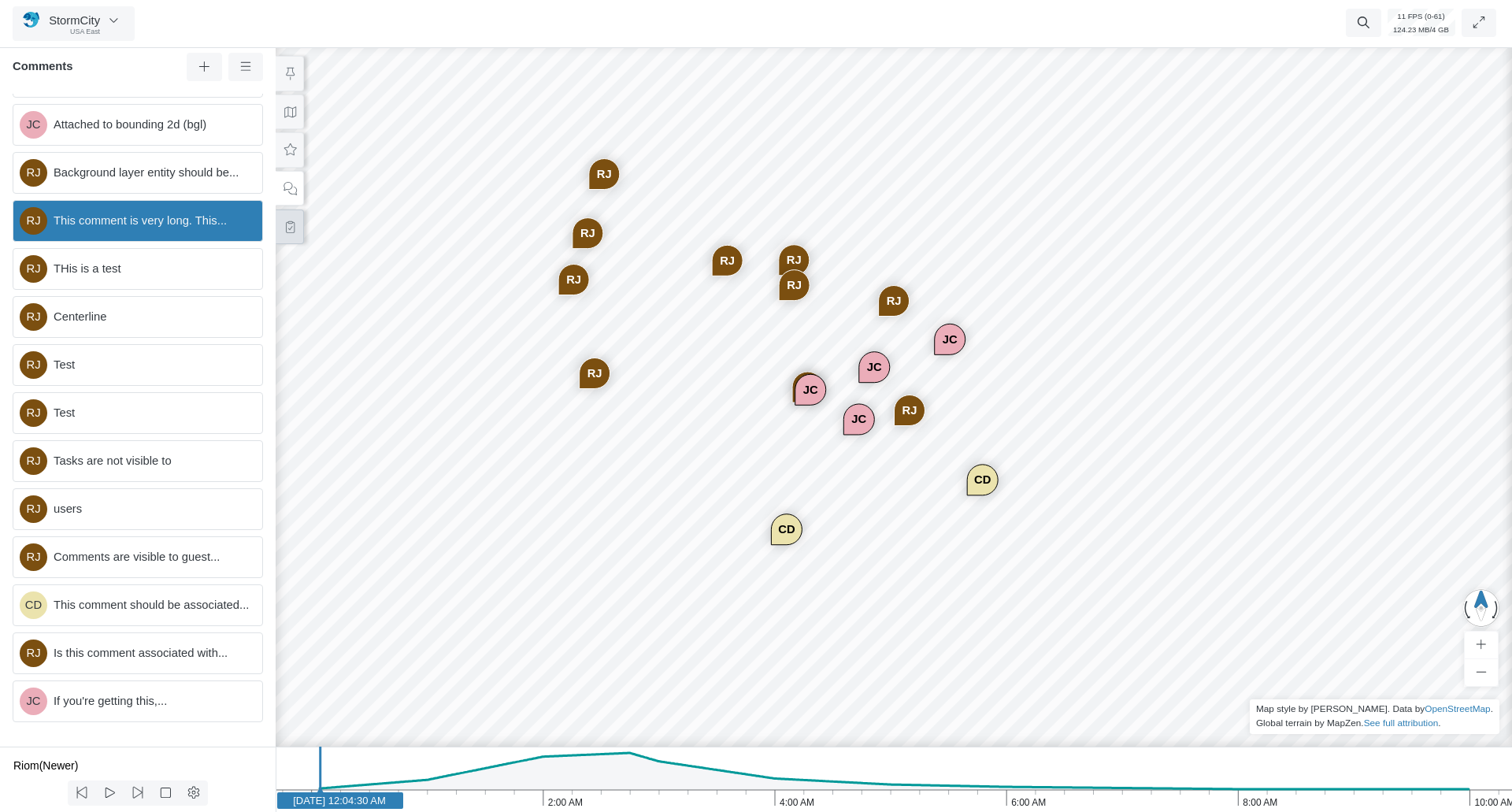
click at [294, 233] on button at bounding box center [290, 227] width 28 height 36
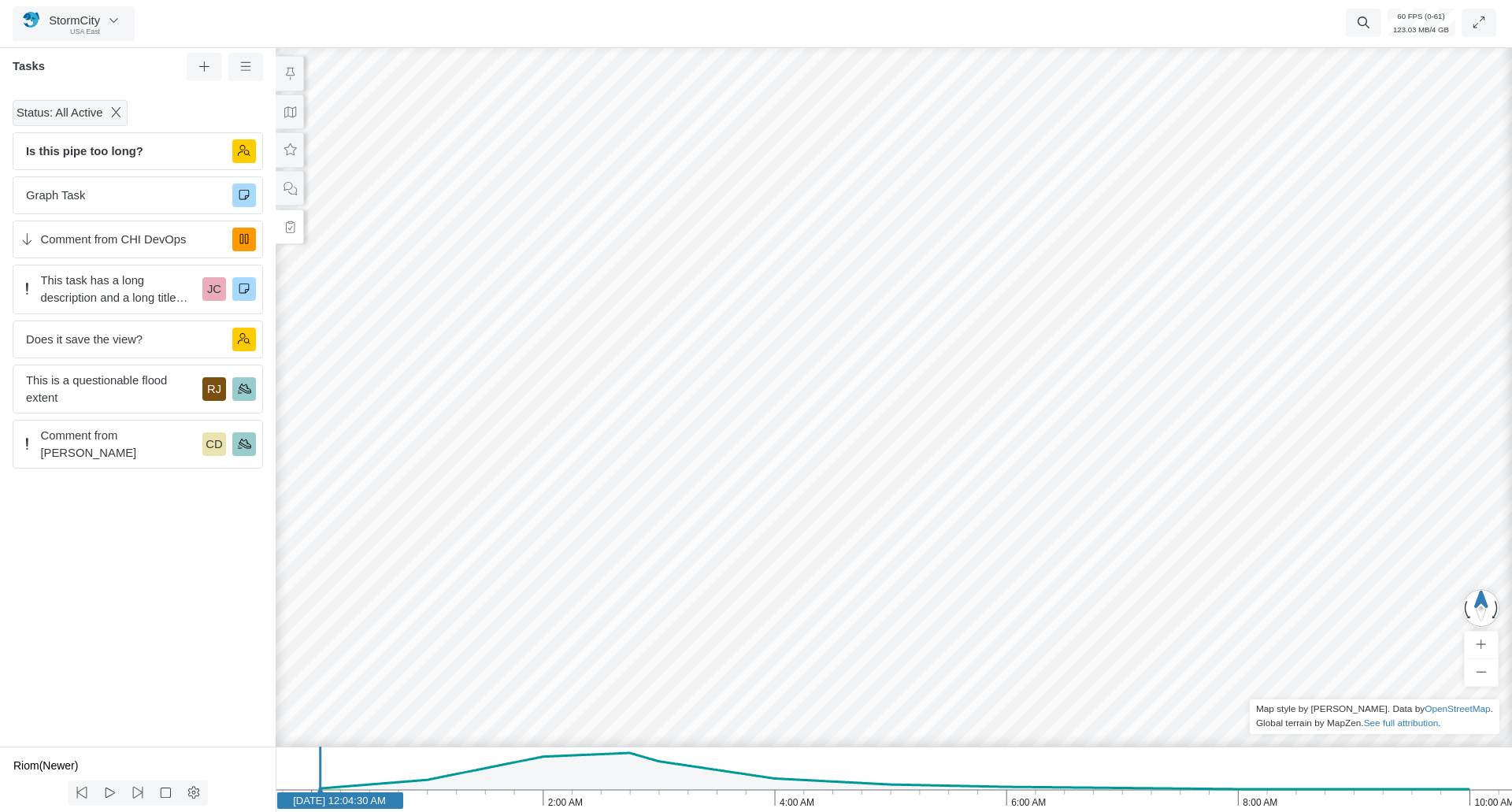
click at [741, 23] on ul "Resume Clear Overlay Exit Dashboard 60 FPS (0-61) 123.03 MB/4 GB" at bounding box center [854, 24] width 1290 height 30
click at [122, 24] on button "StormCity [GEOGRAPHIC_DATA] East" at bounding box center [74, 24] width 122 height 35
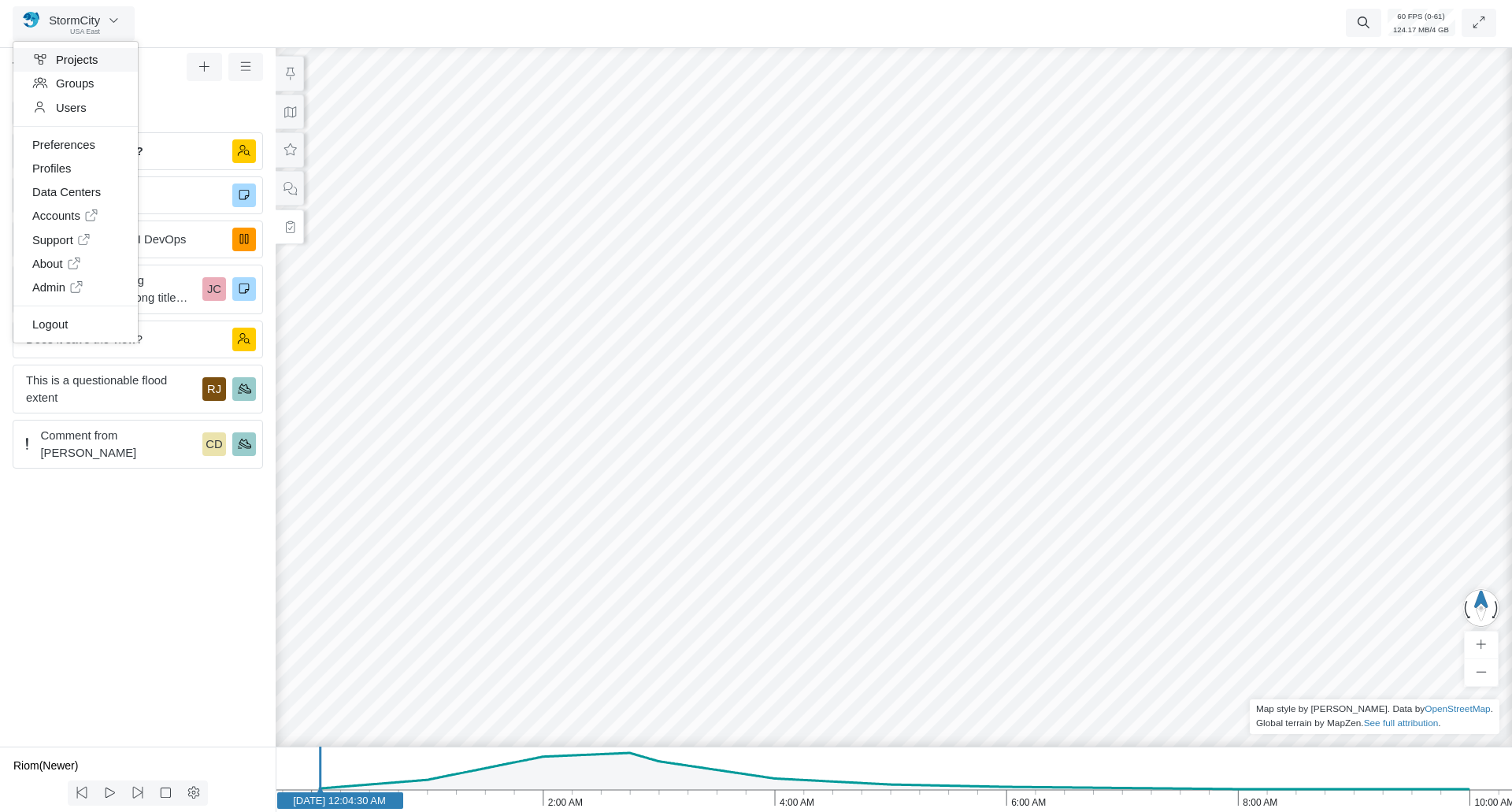
click at [92, 66] on link "Projects" at bounding box center [75, 59] width 124 height 24
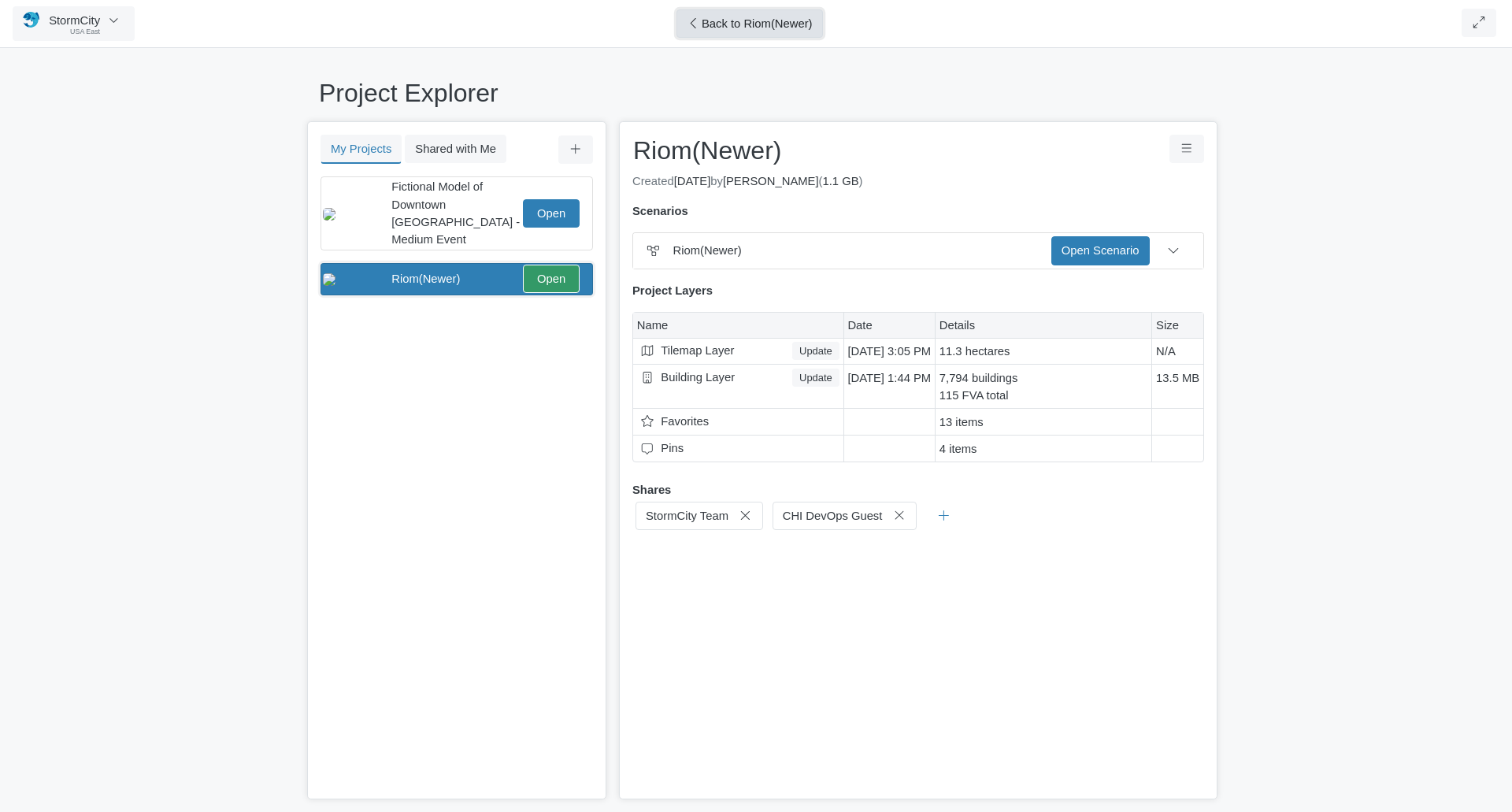
click at [745, 24] on span "Back to Riom(Newer)" at bounding box center [757, 24] width 111 height 13
